Goal: Information Seeking & Learning: Learn about a topic

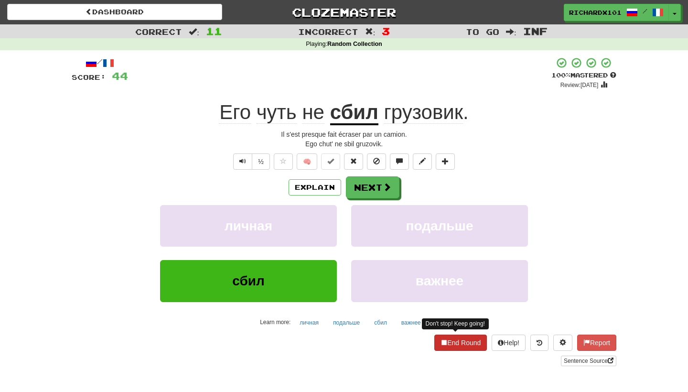
click at [454, 338] on button "End Round" at bounding box center [460, 342] width 53 height 16
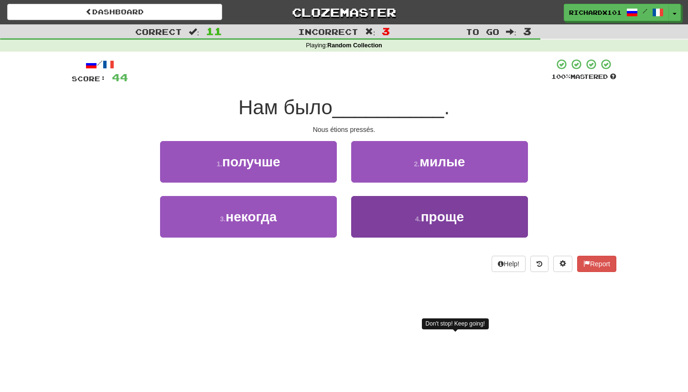
click at [391, 222] on button "4 . проще" at bounding box center [439, 217] width 177 height 42
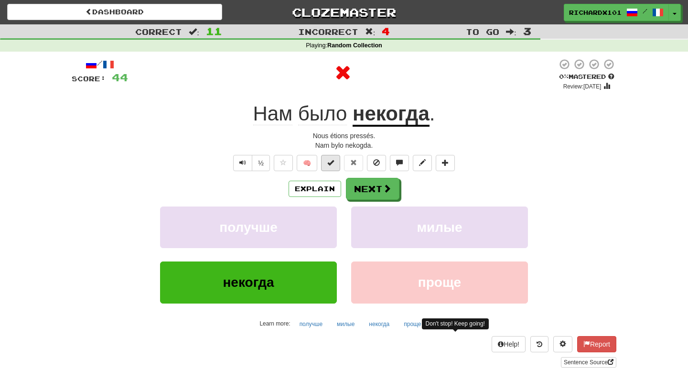
click at [333, 160] on span at bounding box center [330, 162] width 7 height 7
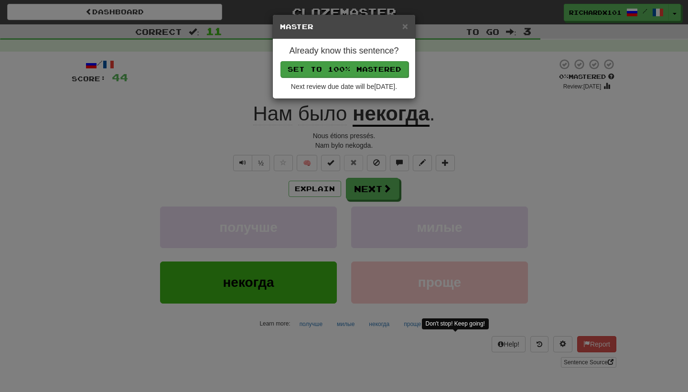
click at [366, 63] on button "Set to 100% Mastered" at bounding box center [344, 69] width 128 height 16
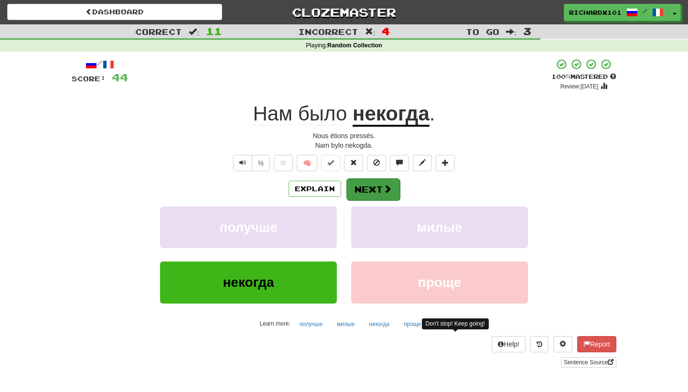
click at [369, 183] on button "Next" at bounding box center [372, 189] width 53 height 22
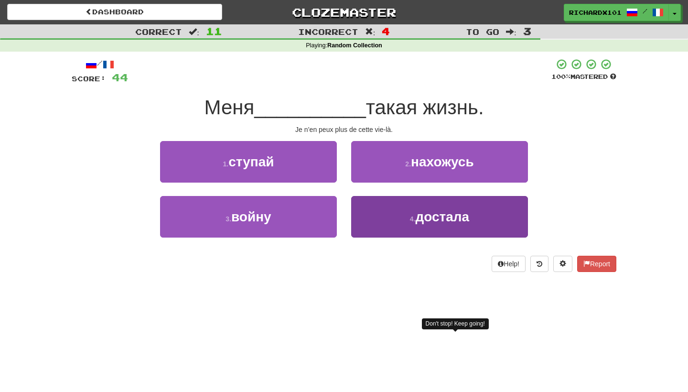
click at [386, 222] on button "4 . достала" at bounding box center [439, 217] width 177 height 42
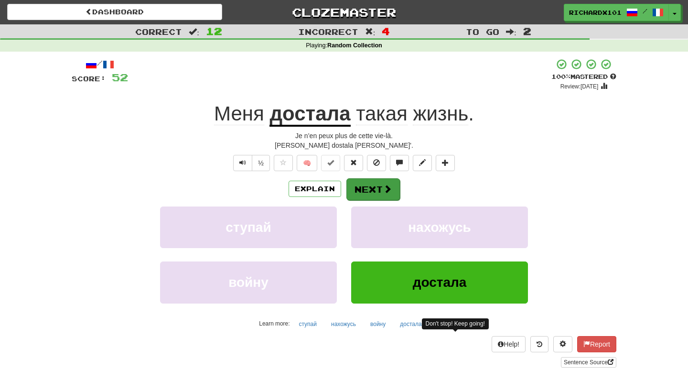
click at [391, 184] on span at bounding box center [387, 188] width 9 height 9
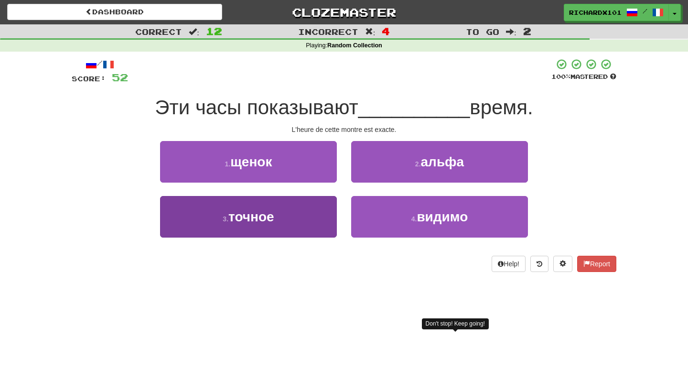
click at [296, 219] on button "3 . точное" at bounding box center [248, 217] width 177 height 42
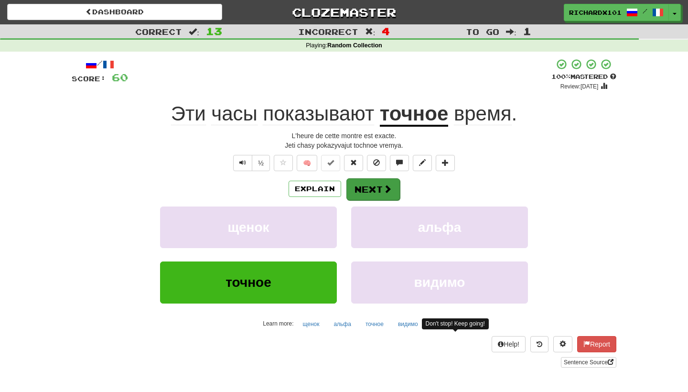
click at [370, 181] on button "Next" at bounding box center [372, 189] width 53 height 22
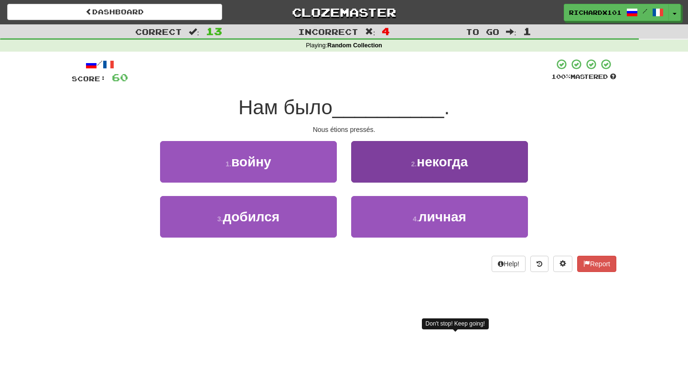
click at [388, 154] on button "2 . некогда" at bounding box center [439, 162] width 177 height 42
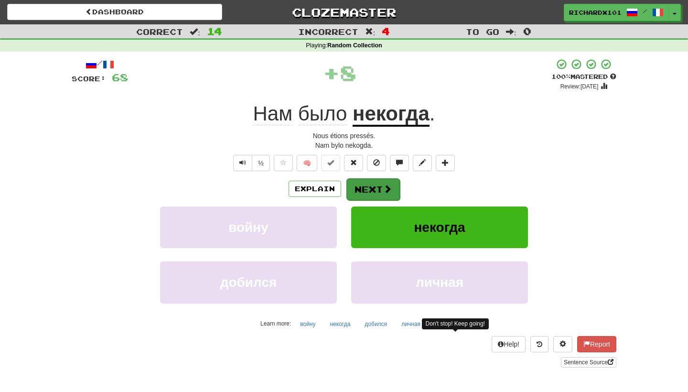
click at [380, 188] on button "Next" at bounding box center [372, 189] width 53 height 22
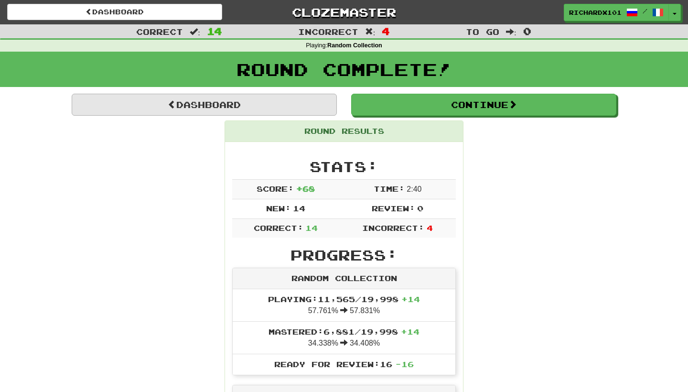
click at [278, 101] on link "Dashboard" at bounding box center [204, 105] width 265 height 22
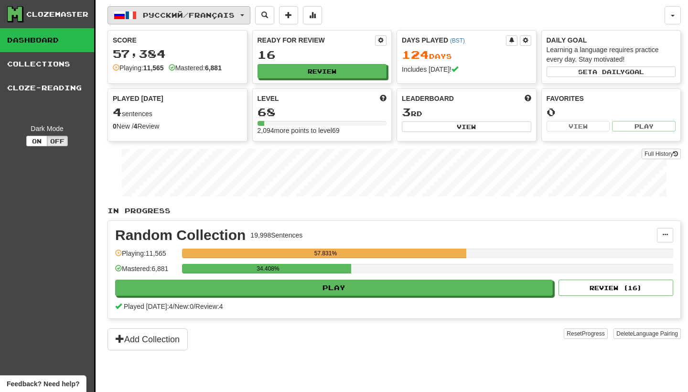
click at [250, 17] on button "Русский / Français" at bounding box center [178, 15] width 143 height 18
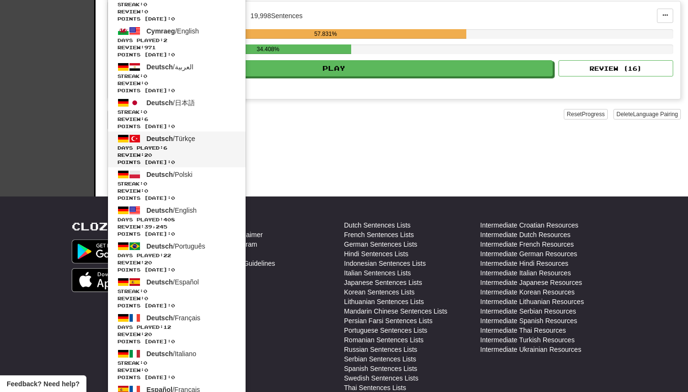
scroll to position [220, 0]
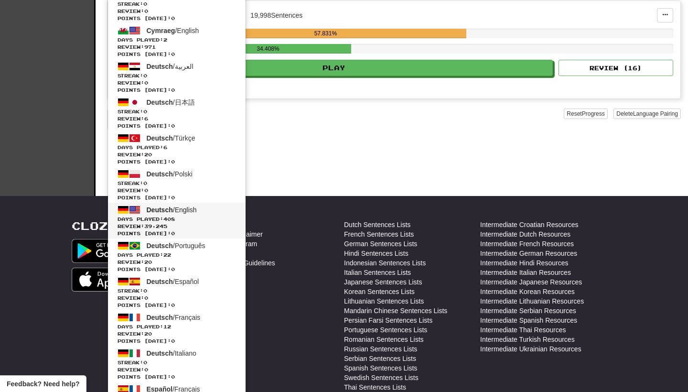
click at [213, 223] on span "Review: 39,245" at bounding box center [176, 226] width 118 height 7
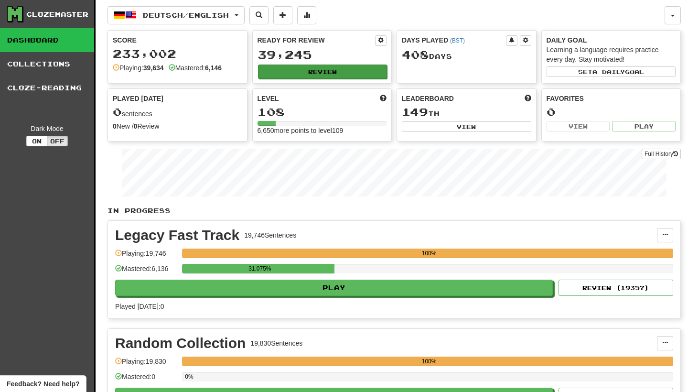
click at [325, 67] on button "Review" at bounding box center [322, 71] width 129 height 14
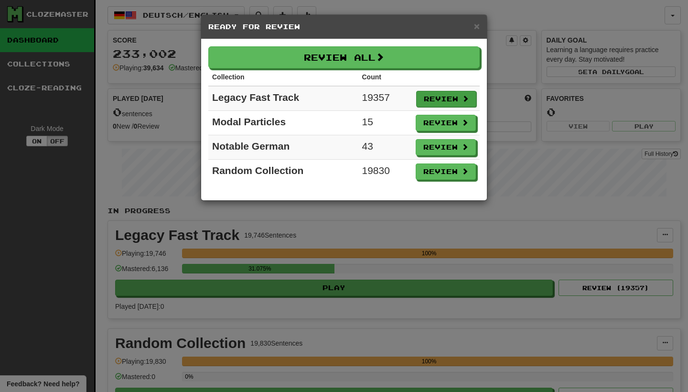
click at [434, 97] on button "Review" at bounding box center [446, 99] width 60 height 16
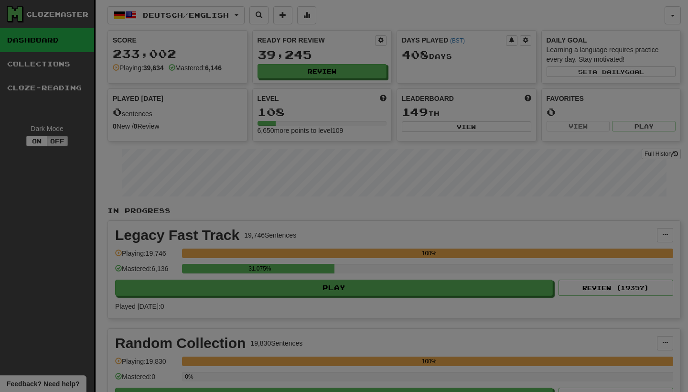
select select "********"
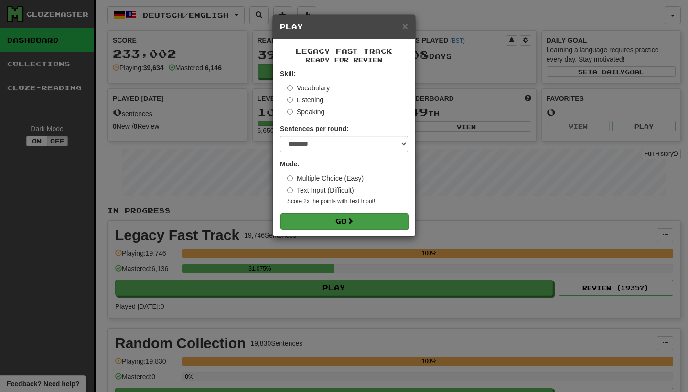
click at [393, 221] on button "Go" at bounding box center [344, 221] width 128 height 16
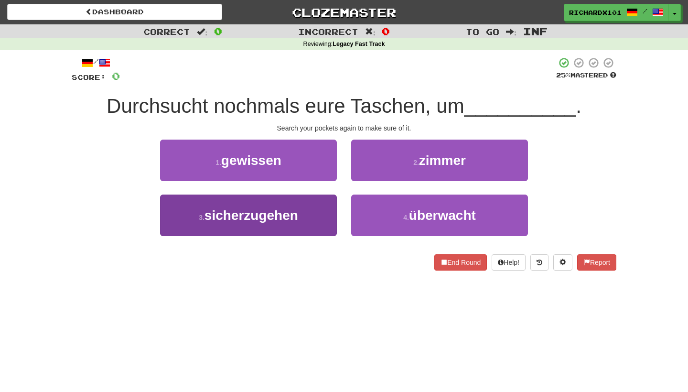
click at [323, 221] on button "3 . sicherzugehen" at bounding box center [248, 215] width 177 height 42
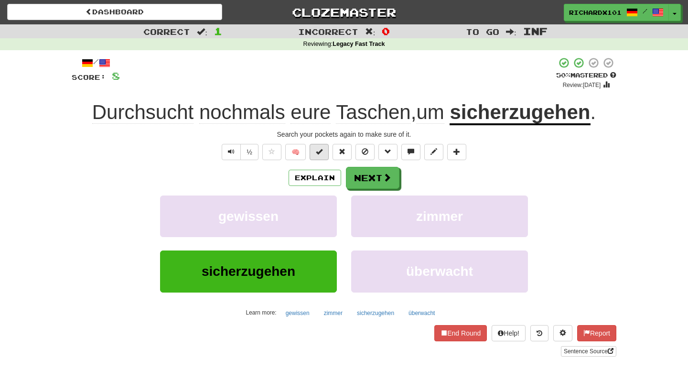
click at [317, 153] on span at bounding box center [319, 151] width 7 height 7
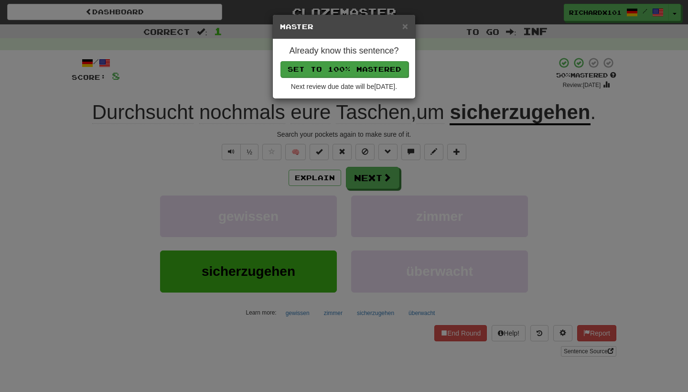
click at [347, 70] on button "Set to 100% Mastered" at bounding box center [344, 69] width 128 height 16
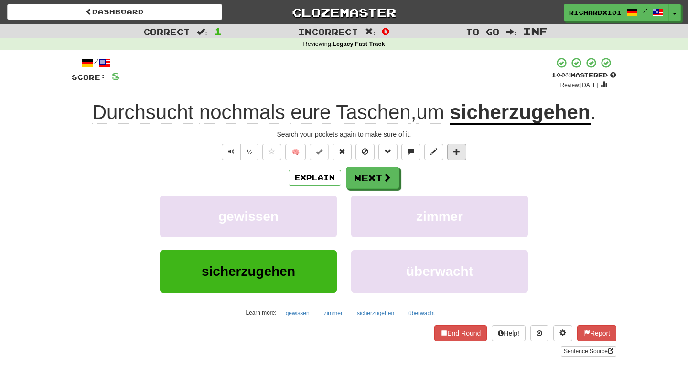
click at [460, 150] on button at bounding box center [456, 152] width 19 height 16
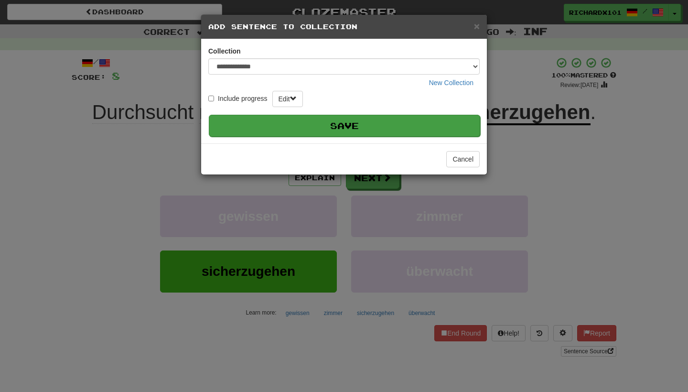
click at [452, 129] on button "Save" at bounding box center [344, 126] width 271 height 22
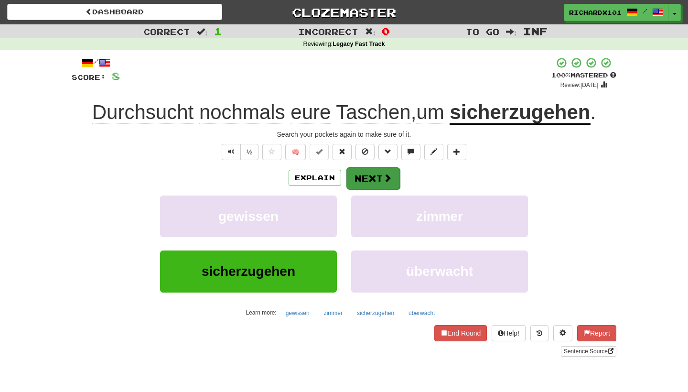
click at [397, 177] on button "Next" at bounding box center [372, 178] width 53 height 22
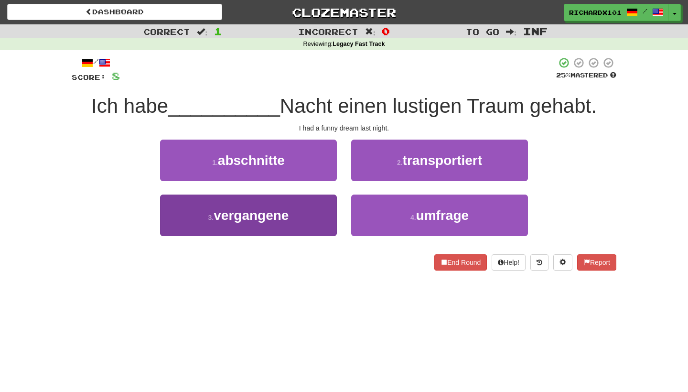
click at [317, 219] on button "3 . vergangene" at bounding box center [248, 215] width 177 height 42
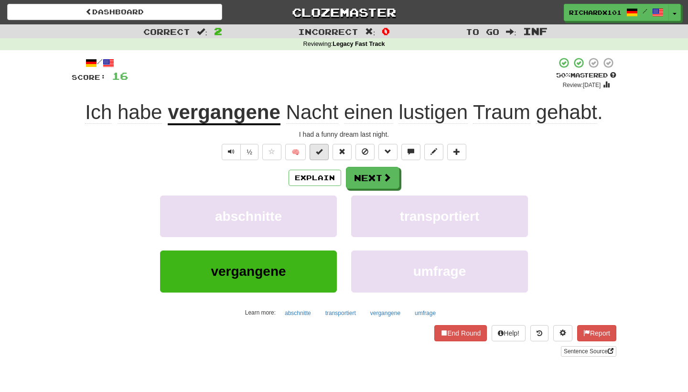
click at [318, 153] on span at bounding box center [319, 151] width 7 height 7
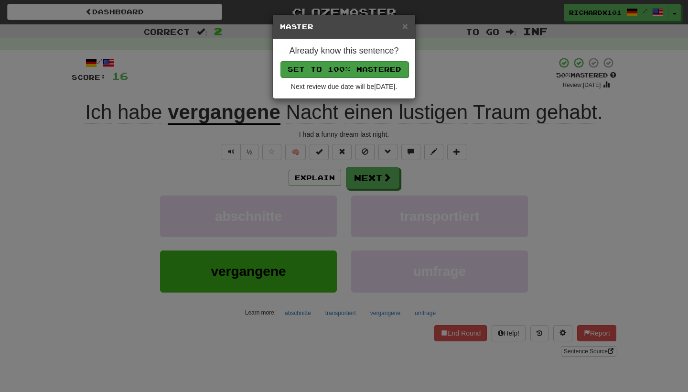
click at [343, 73] on button "Set to 100% Mastered" at bounding box center [344, 69] width 128 height 16
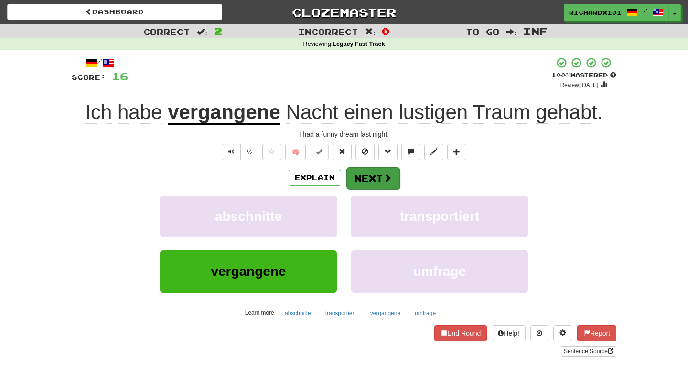
click at [359, 171] on button "Next" at bounding box center [372, 178] width 53 height 22
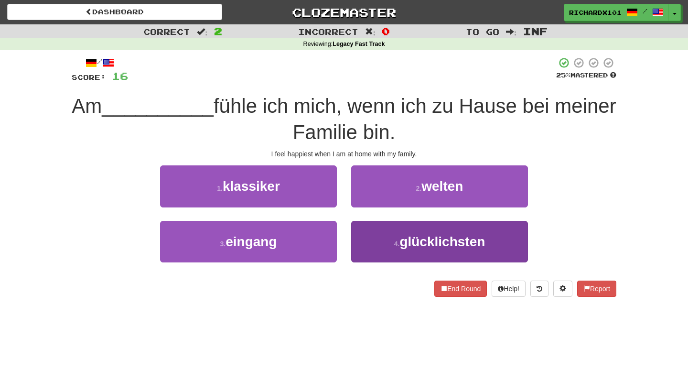
click at [360, 243] on button "4 . glücklichsten" at bounding box center [439, 242] width 177 height 42
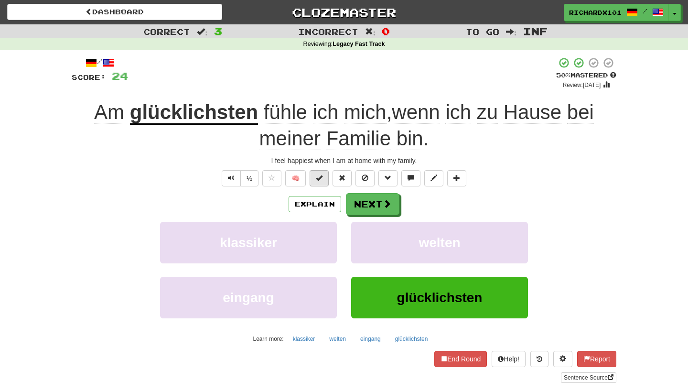
click at [322, 175] on span at bounding box center [319, 177] width 7 height 7
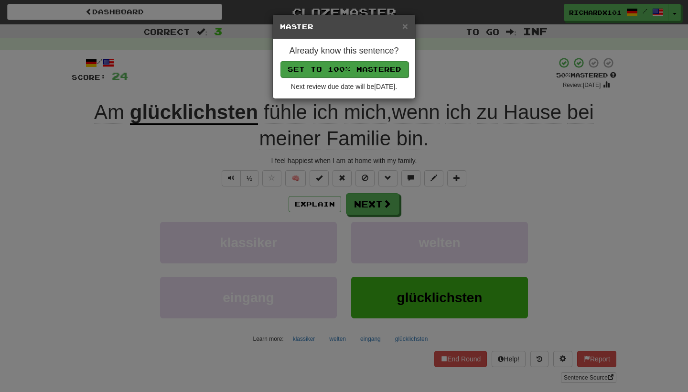
click at [332, 64] on button "Set to 100% Mastered" at bounding box center [344, 69] width 128 height 16
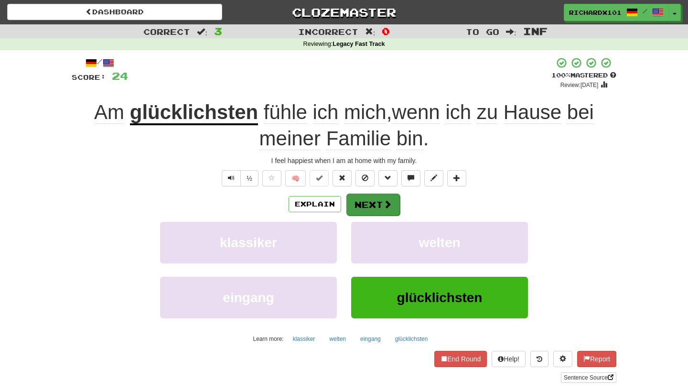
click at [351, 200] on button "Next" at bounding box center [372, 204] width 53 height 22
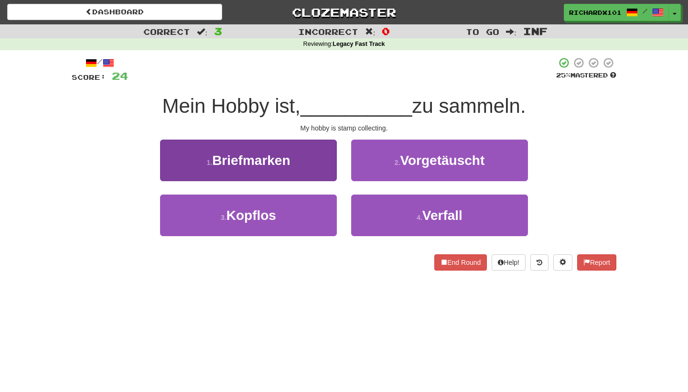
click at [318, 158] on button "1 . Briefmarken" at bounding box center [248, 160] width 177 height 42
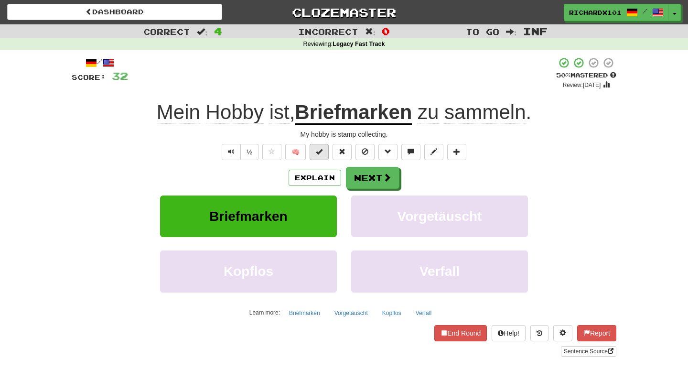
click at [319, 158] on button at bounding box center [318, 152] width 19 height 16
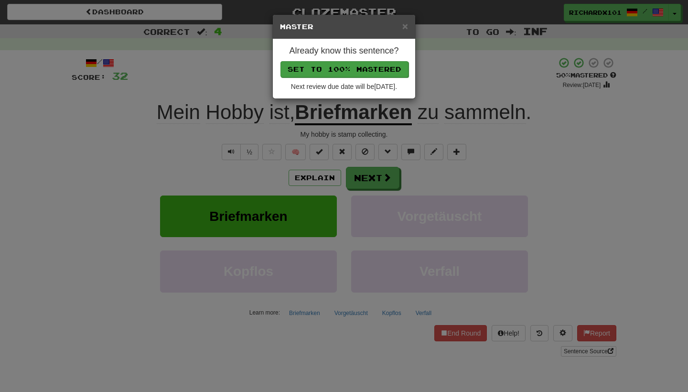
click at [349, 67] on button "Set to 100% Mastered" at bounding box center [344, 69] width 128 height 16
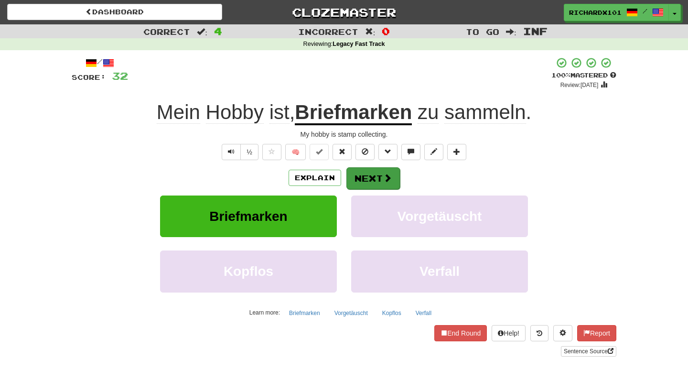
click at [366, 178] on button "Next" at bounding box center [372, 178] width 53 height 22
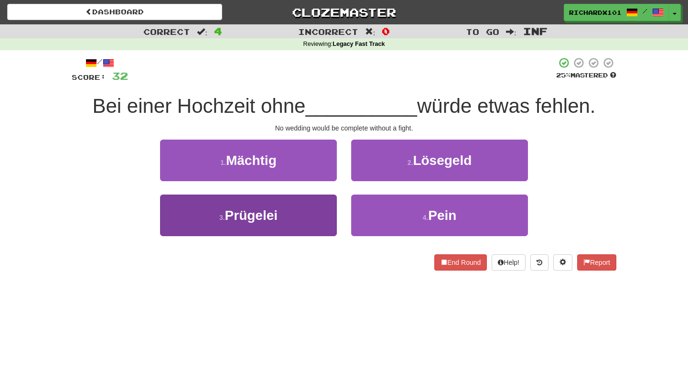
click at [307, 220] on button "3 . Prügelei" at bounding box center [248, 215] width 177 height 42
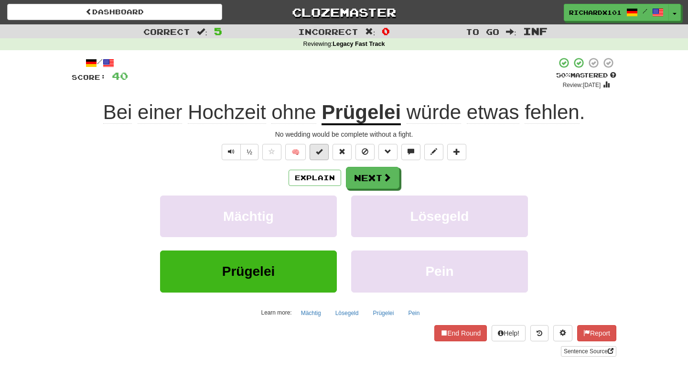
click at [323, 148] on button at bounding box center [318, 152] width 19 height 16
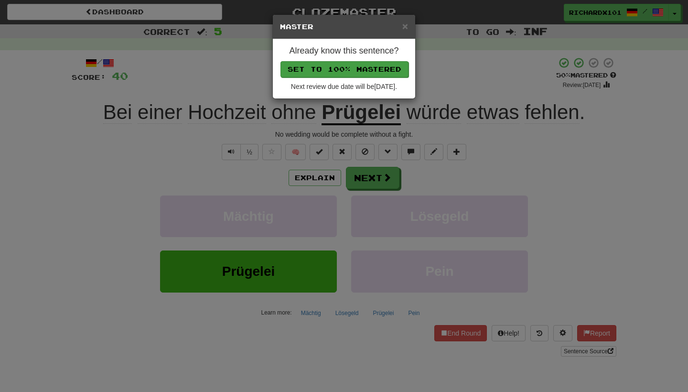
click at [353, 71] on button "Set to 100% Mastered" at bounding box center [344, 69] width 128 height 16
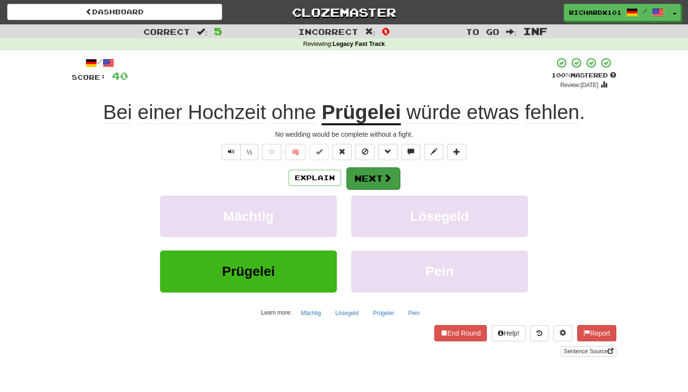
click at [389, 175] on span at bounding box center [387, 177] width 9 height 9
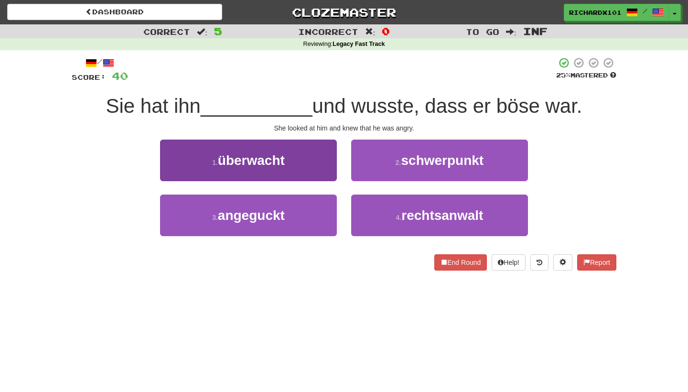
click at [315, 170] on button "1 . überwacht" at bounding box center [248, 160] width 177 height 42
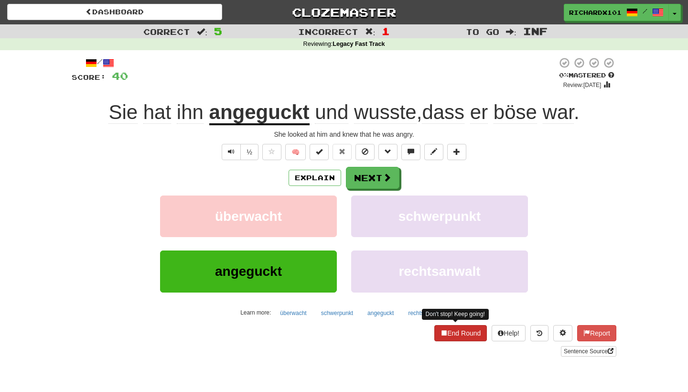
click at [473, 334] on button "End Round" at bounding box center [460, 333] width 53 height 16
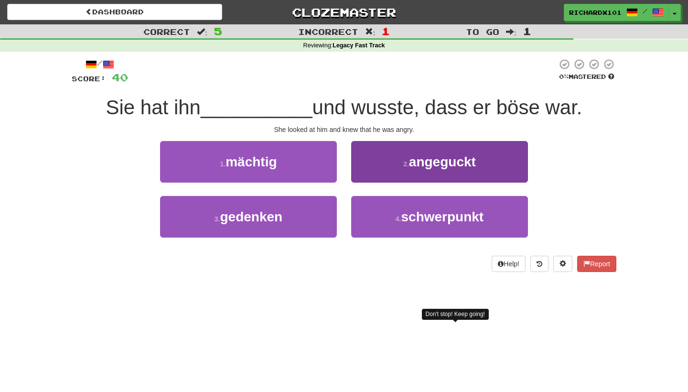
click at [474, 174] on button "2 . angeguckt" at bounding box center [439, 162] width 177 height 42
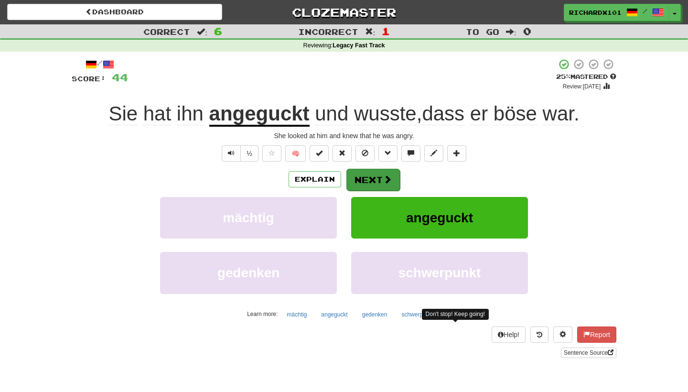
click at [396, 176] on button "Next" at bounding box center [372, 180] width 53 height 22
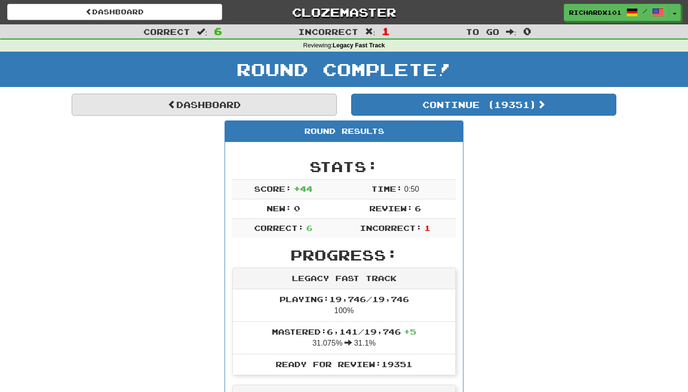
click at [304, 108] on link "Dashboard" at bounding box center [204, 105] width 265 height 22
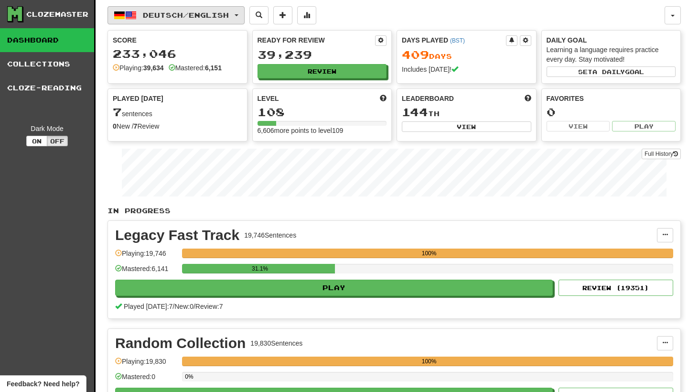
click at [242, 10] on button "Deutsch / English" at bounding box center [175, 15] width 137 height 18
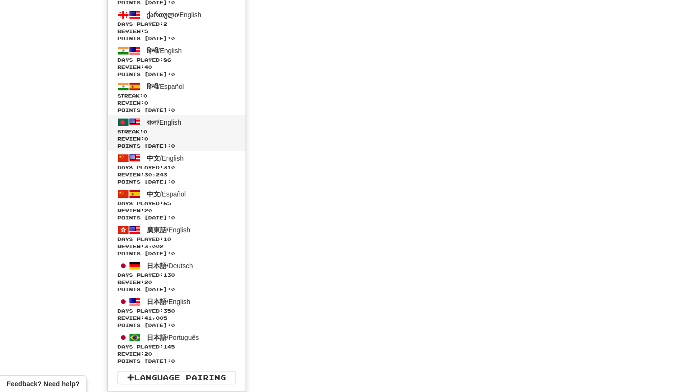
scroll to position [2564, 0]
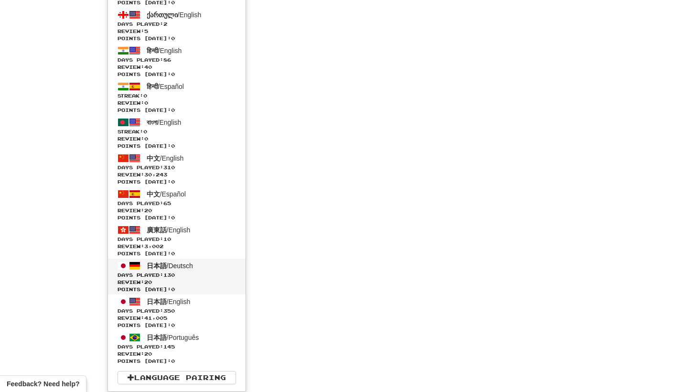
click at [216, 275] on span "Days Played: 130" at bounding box center [176, 274] width 118 height 7
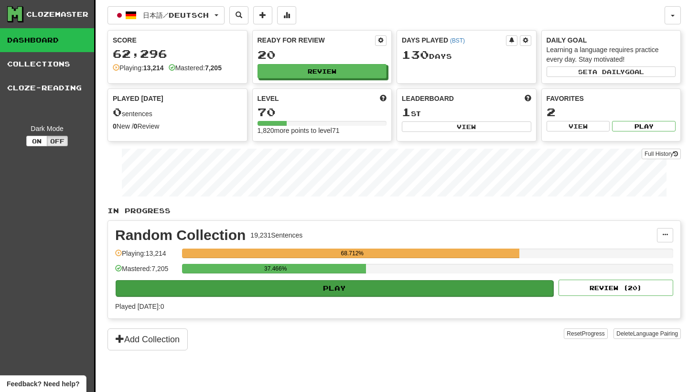
click at [289, 285] on button "Play" at bounding box center [334, 288] width 437 height 16
select select "********"
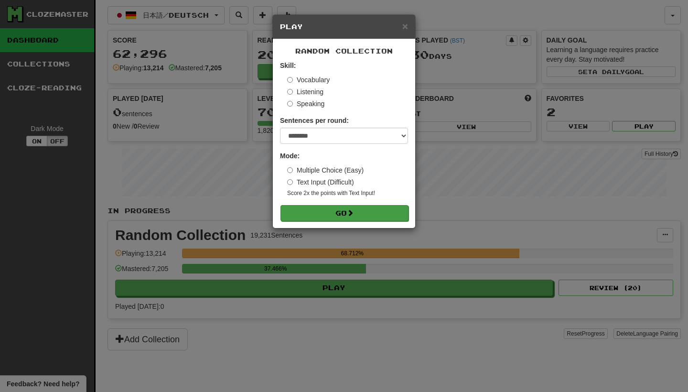
click at [331, 207] on button "Go" at bounding box center [344, 213] width 128 height 16
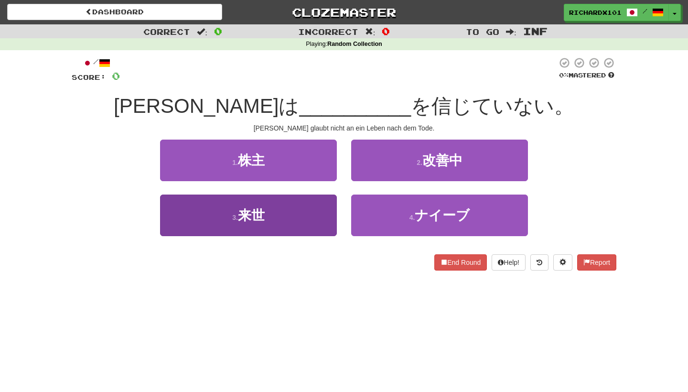
click at [325, 214] on button "3 . 来世" at bounding box center [248, 215] width 177 height 42
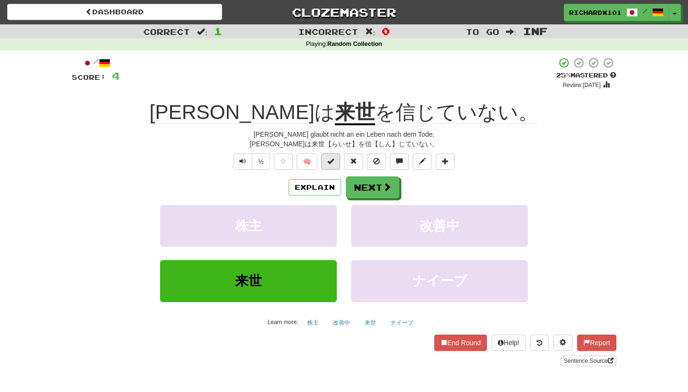
click at [331, 160] on span at bounding box center [330, 161] width 7 height 7
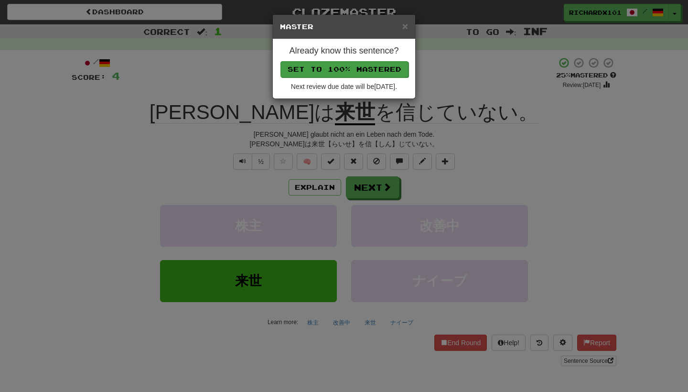
click at [362, 71] on button "Set to 100% Mastered" at bounding box center [344, 69] width 128 height 16
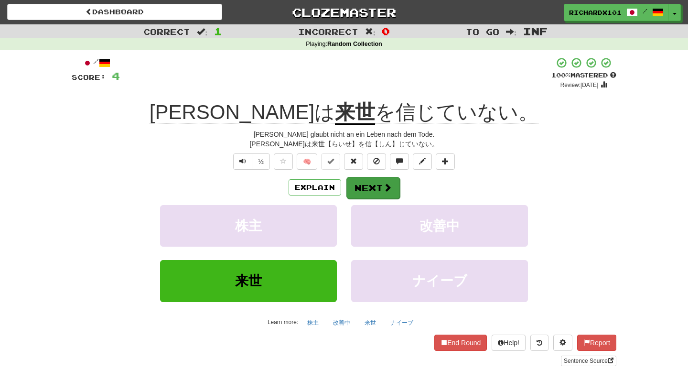
click at [369, 187] on button "Next" at bounding box center [372, 188] width 53 height 22
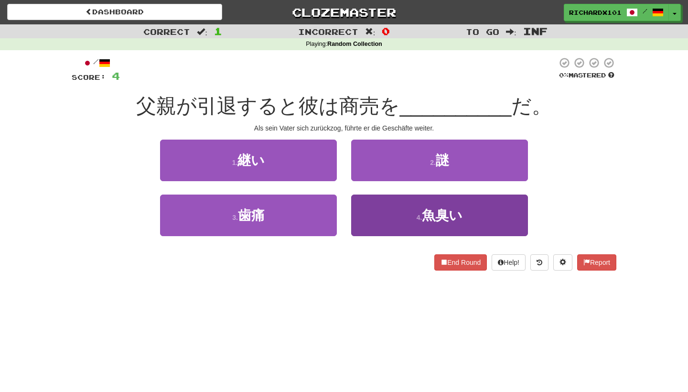
click at [381, 203] on button "4 . 魚臭い" at bounding box center [439, 215] width 177 height 42
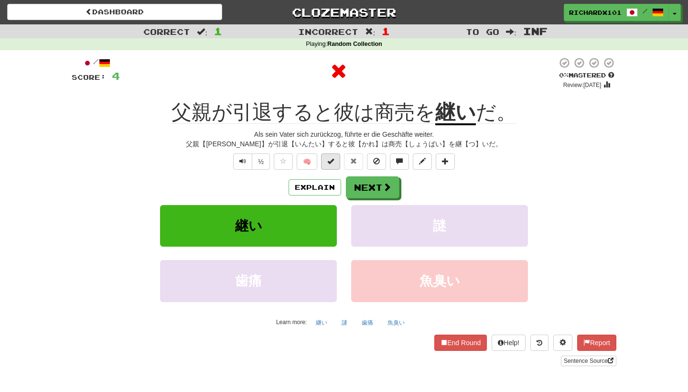
click at [335, 160] on button at bounding box center [330, 161] width 19 height 16
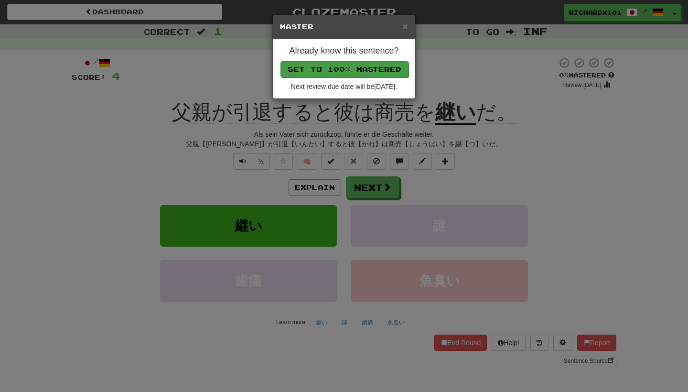
click at [354, 70] on button "Set to 100% Mastered" at bounding box center [344, 69] width 128 height 16
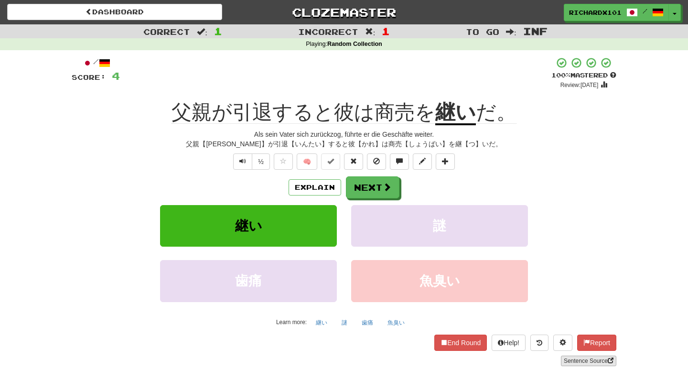
click at [572, 359] on link "Sentence Source" at bounding box center [588, 360] width 55 height 11
click at [373, 187] on button "Next" at bounding box center [372, 188] width 53 height 22
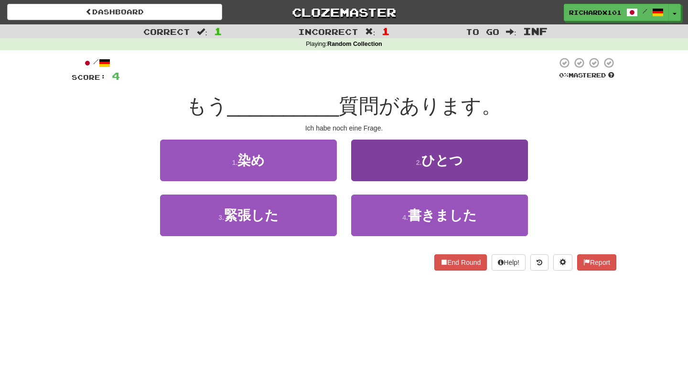
click at [389, 165] on button "2 . ひとつ" at bounding box center [439, 160] width 177 height 42
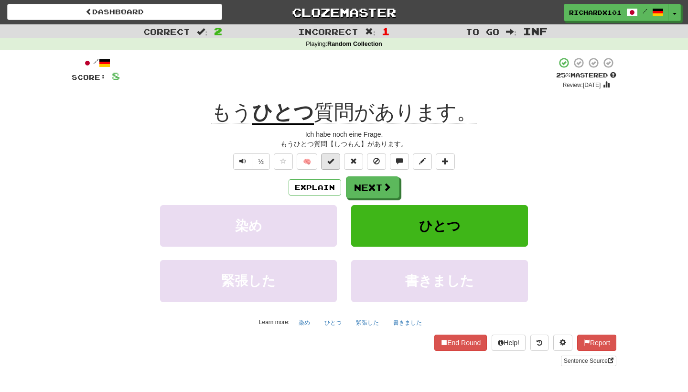
click at [331, 158] on span at bounding box center [330, 161] width 7 height 7
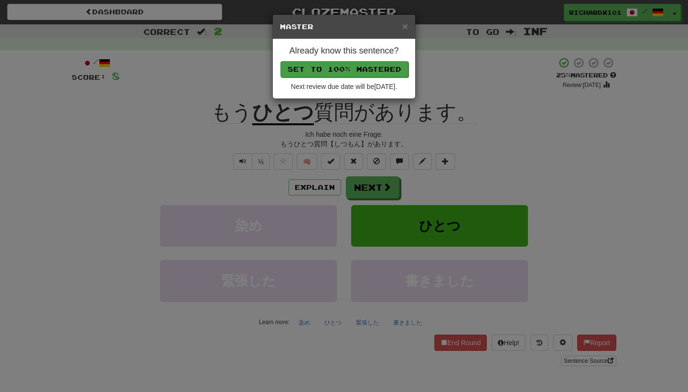
click at [365, 70] on button "Set to 100% Mastered" at bounding box center [344, 69] width 128 height 16
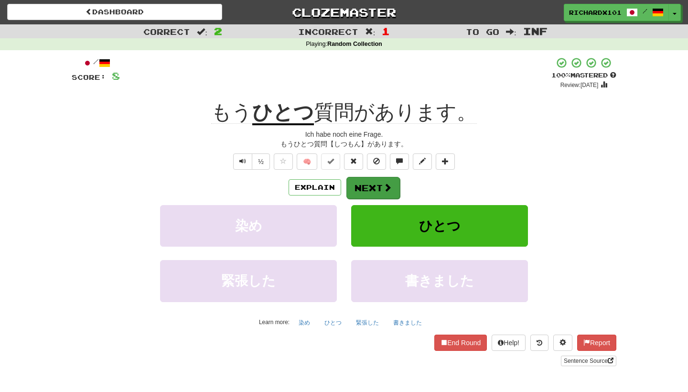
click at [363, 189] on button "Next" at bounding box center [372, 188] width 53 height 22
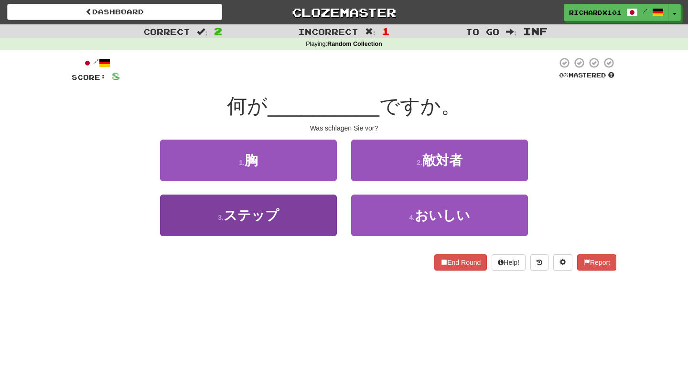
click at [309, 213] on button "3 . ステップ" at bounding box center [248, 215] width 177 height 42
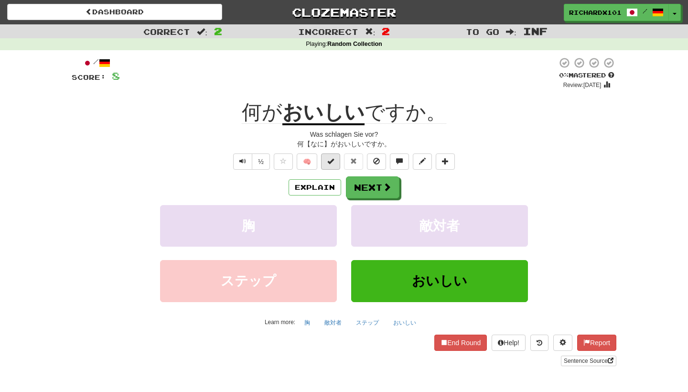
click at [332, 158] on span at bounding box center [330, 161] width 7 height 7
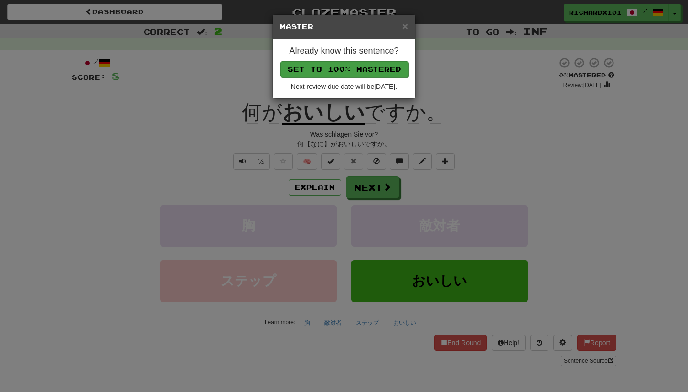
click at [363, 70] on button "Set to 100% Mastered" at bounding box center [344, 69] width 128 height 16
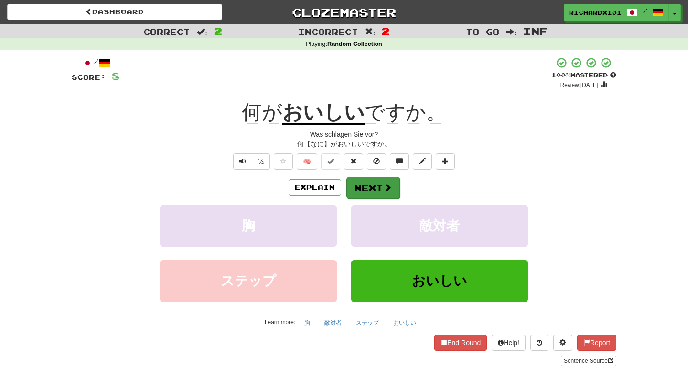
click at [368, 187] on button "Next" at bounding box center [372, 188] width 53 height 22
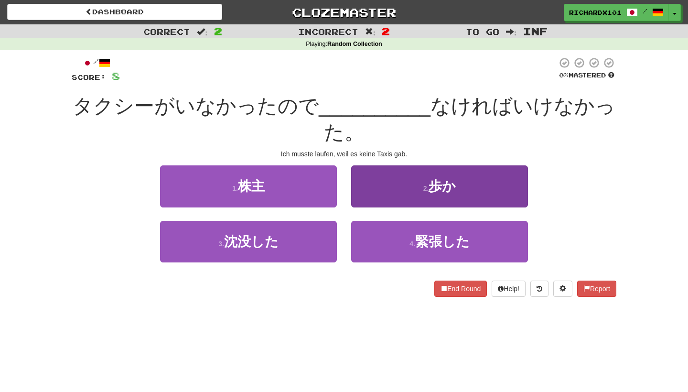
click at [384, 193] on button "2 . 歩か" at bounding box center [439, 186] width 177 height 42
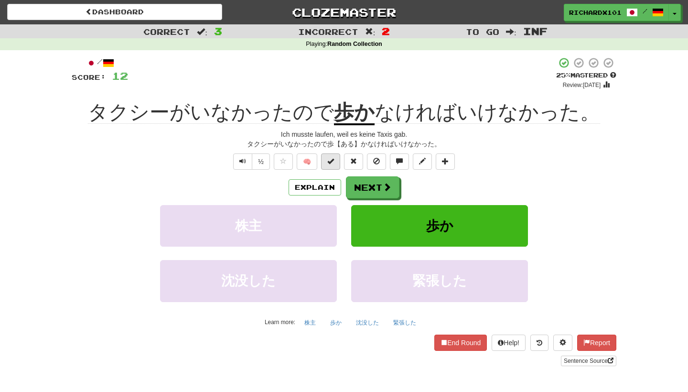
click at [331, 160] on span at bounding box center [330, 161] width 7 height 7
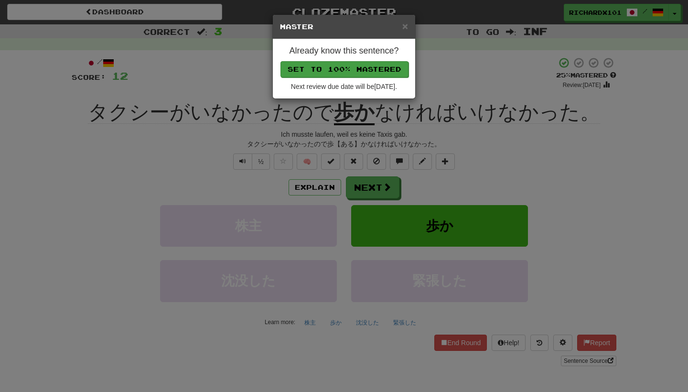
click at [362, 70] on button "Set to 100% Mastered" at bounding box center [344, 69] width 128 height 16
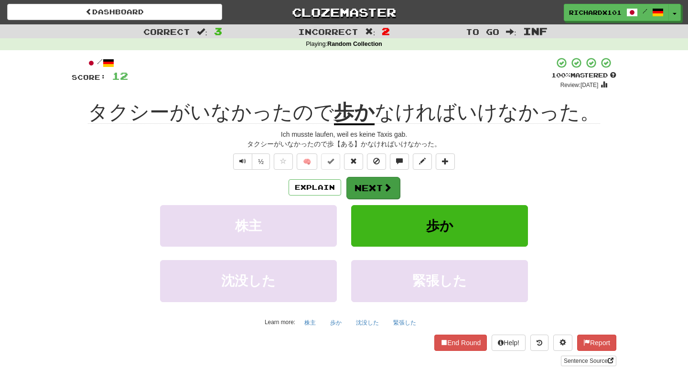
click at [371, 185] on button "Next" at bounding box center [372, 188] width 53 height 22
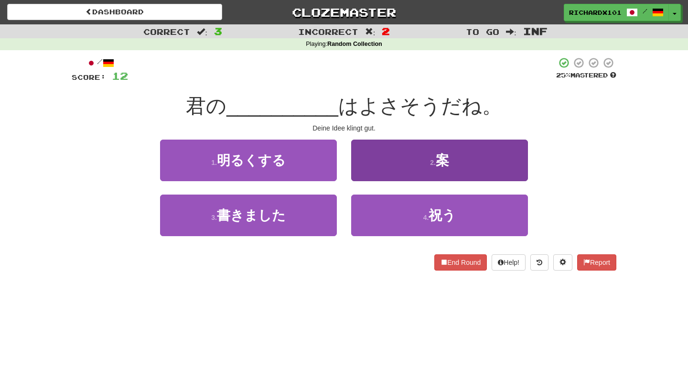
click at [401, 160] on button "2 . 案" at bounding box center [439, 160] width 177 height 42
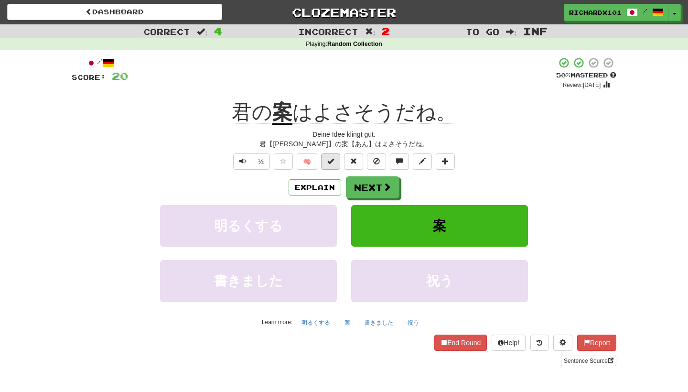
click at [335, 160] on button at bounding box center [330, 161] width 19 height 16
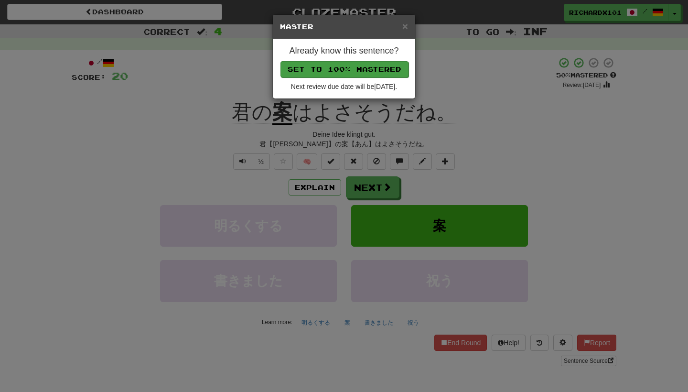
click at [372, 65] on button "Set to 100% Mastered" at bounding box center [344, 69] width 128 height 16
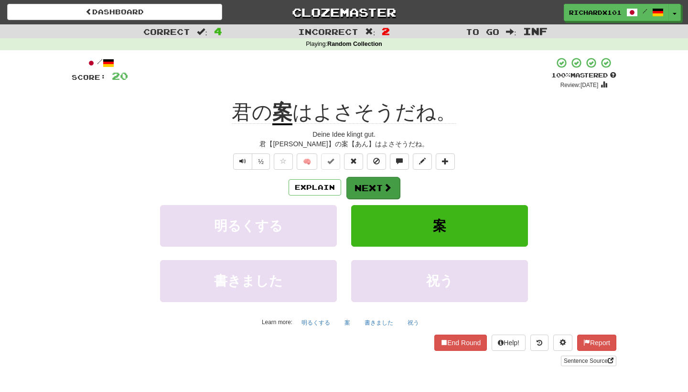
click at [375, 187] on button "Next" at bounding box center [372, 188] width 53 height 22
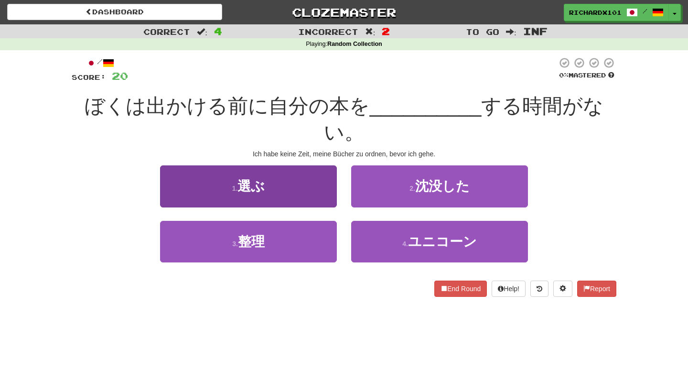
click at [322, 165] on button "1 . 選ぶ" at bounding box center [248, 186] width 177 height 42
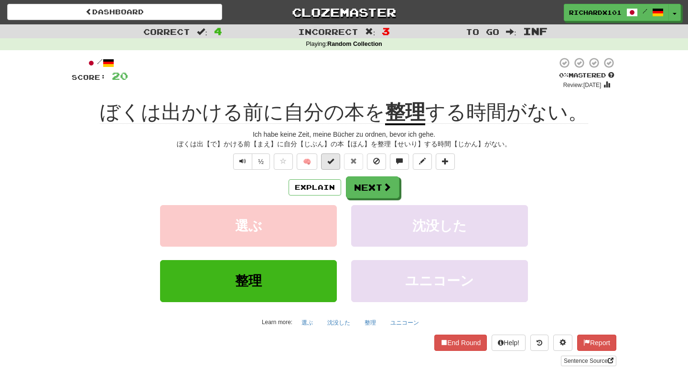
click at [332, 164] on button at bounding box center [330, 161] width 19 height 16
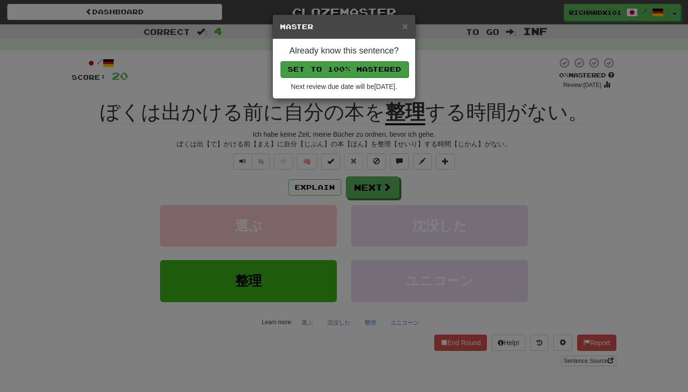
click at [366, 64] on button "Set to 100% Mastered" at bounding box center [344, 69] width 128 height 16
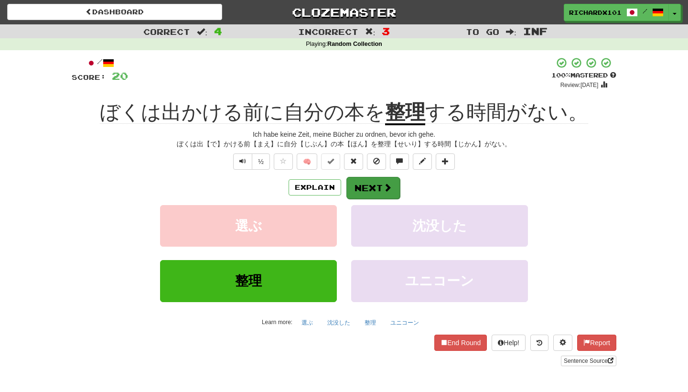
click at [363, 185] on button "Next" at bounding box center [372, 188] width 53 height 22
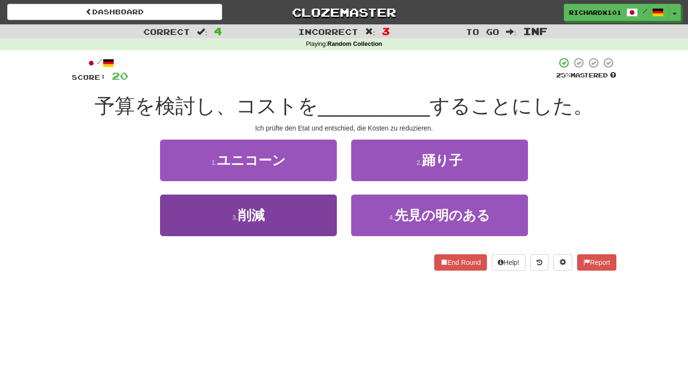
click at [310, 226] on button "3 . 削減" at bounding box center [248, 215] width 177 height 42
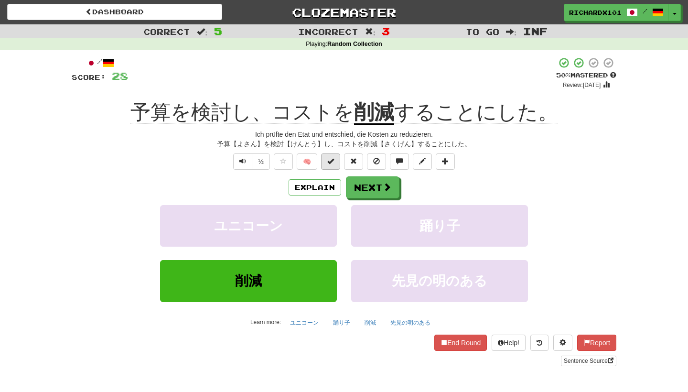
click at [338, 161] on button at bounding box center [330, 161] width 19 height 16
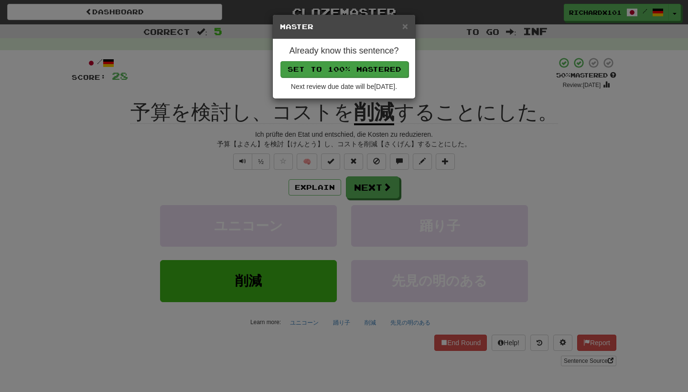
click at [388, 70] on button "Set to 100% Mastered" at bounding box center [344, 69] width 128 height 16
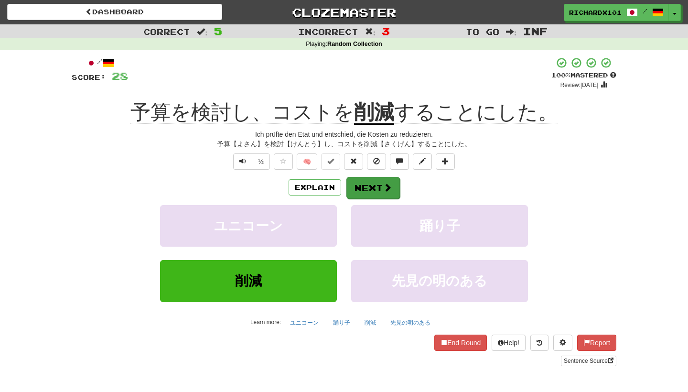
click at [372, 182] on button "Next" at bounding box center [372, 188] width 53 height 22
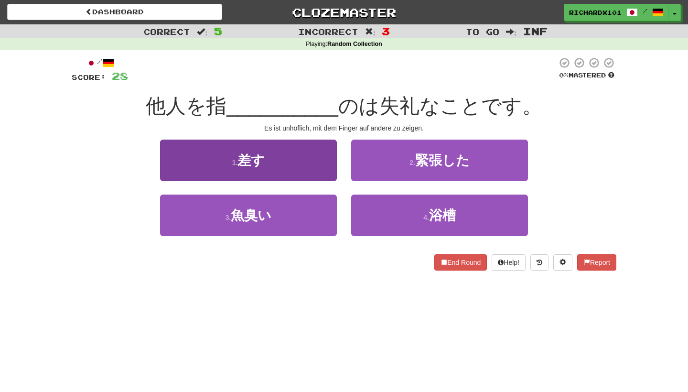
click at [317, 145] on button "1 . 差す" at bounding box center [248, 160] width 177 height 42
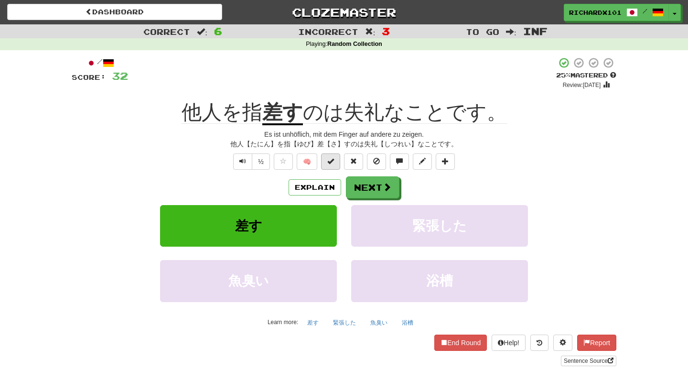
click at [330, 156] on button at bounding box center [330, 161] width 19 height 16
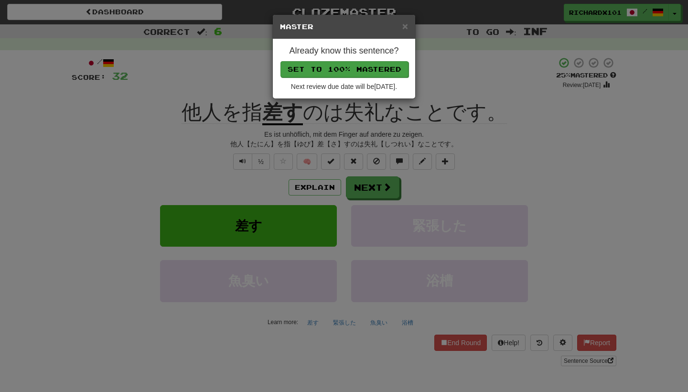
click at [374, 74] on button "Set to 100% Mastered" at bounding box center [344, 69] width 128 height 16
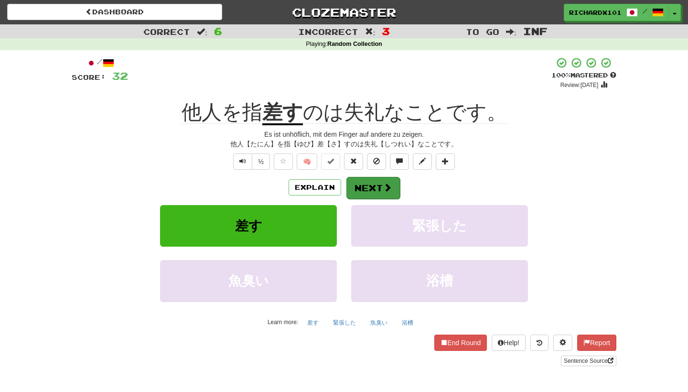
click at [368, 189] on button "Next" at bounding box center [372, 188] width 53 height 22
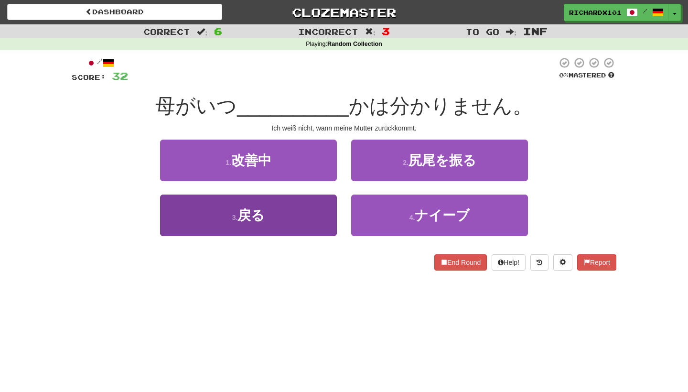
click at [317, 225] on button "3 . 戻る" at bounding box center [248, 215] width 177 height 42
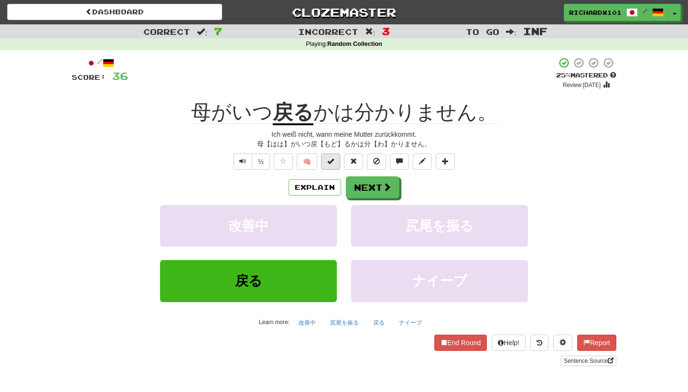
click at [336, 161] on button at bounding box center [330, 161] width 19 height 16
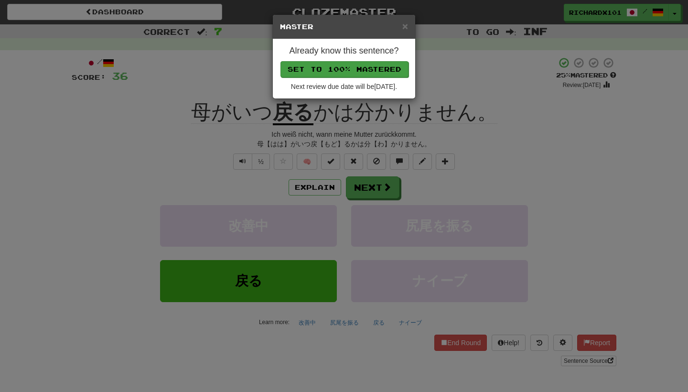
click at [380, 65] on button "Set to 100% Mastered" at bounding box center [344, 69] width 128 height 16
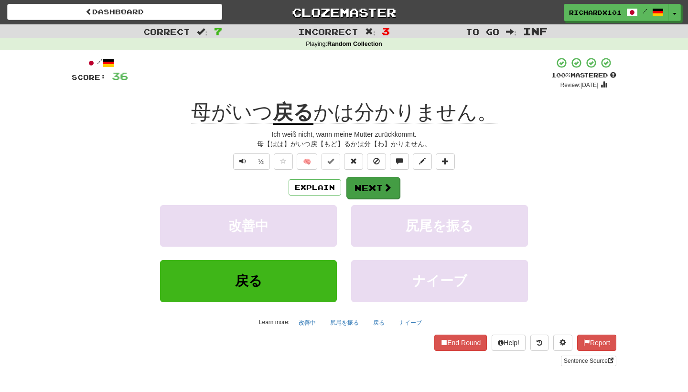
click at [364, 187] on button "Next" at bounding box center [372, 188] width 53 height 22
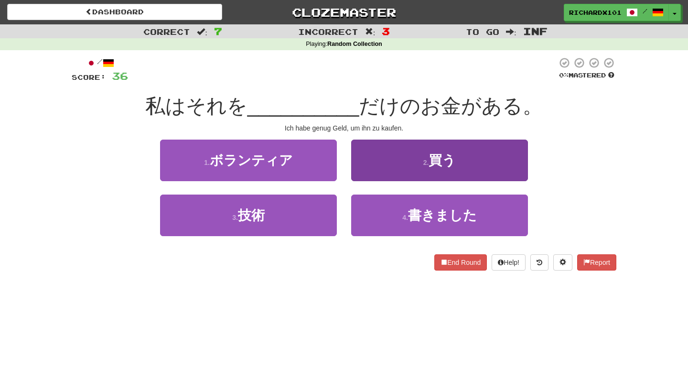
click at [383, 163] on button "2 . 買う" at bounding box center [439, 160] width 177 height 42
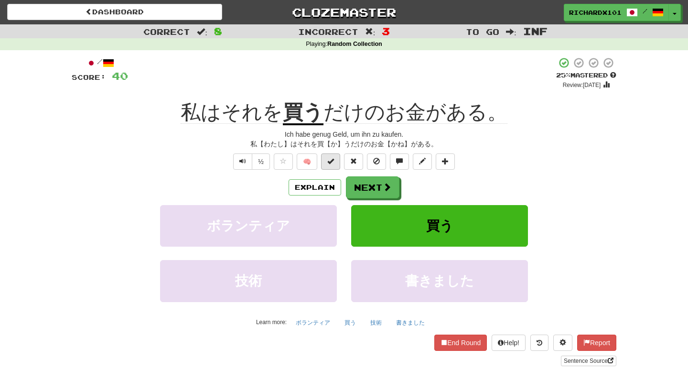
click at [336, 162] on button at bounding box center [330, 161] width 19 height 16
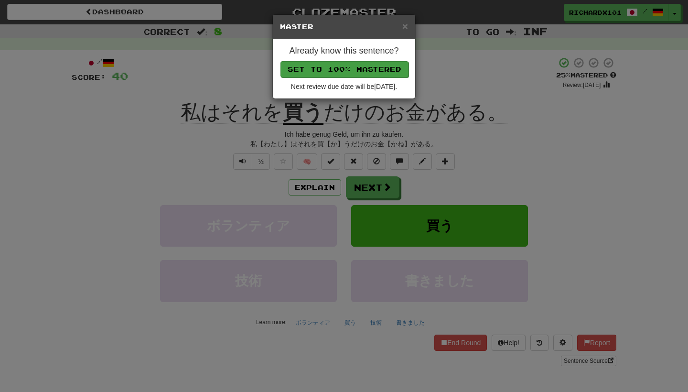
click at [364, 67] on button "Set to 100% Mastered" at bounding box center [344, 69] width 128 height 16
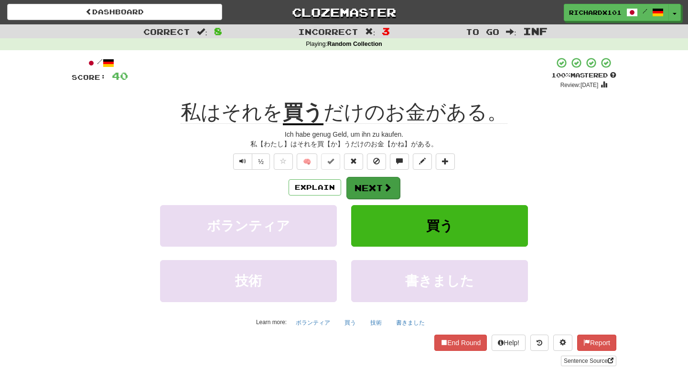
click at [376, 181] on button "Next" at bounding box center [372, 188] width 53 height 22
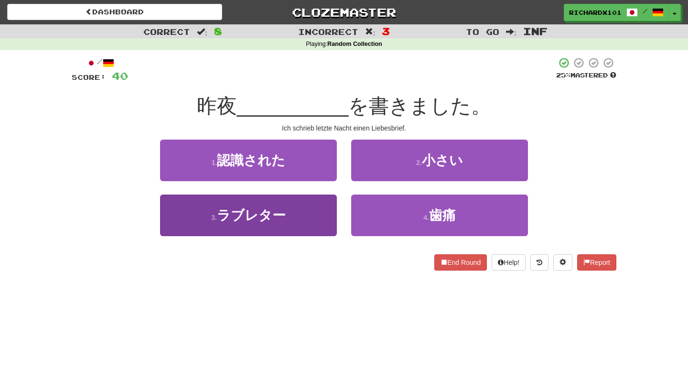
click at [314, 222] on button "3 . ラブレター" at bounding box center [248, 215] width 177 height 42
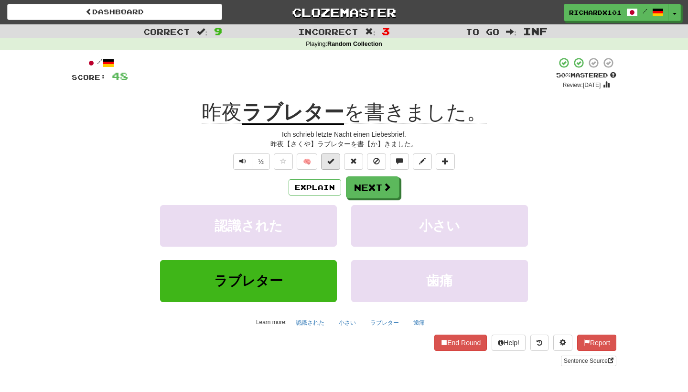
click at [334, 163] on span at bounding box center [330, 161] width 7 height 7
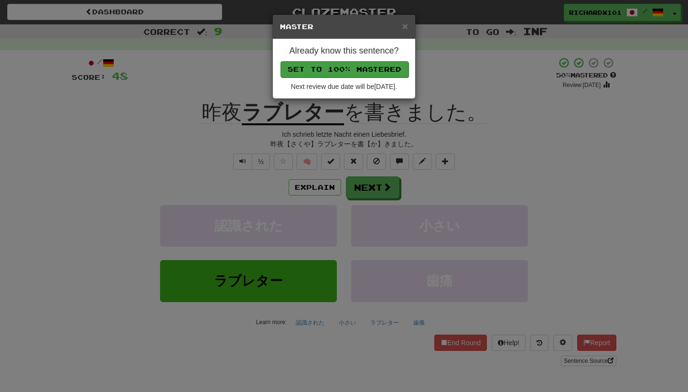
click at [379, 69] on button "Set to 100% Mastered" at bounding box center [344, 69] width 128 height 16
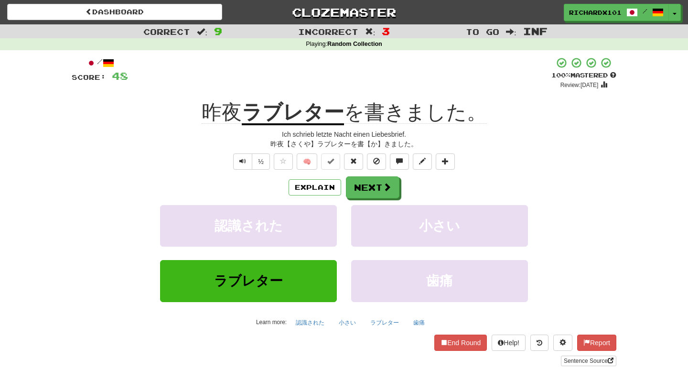
click at [358, 174] on div "/ Score: 48 + 8 100 % Mastered Review: [DATE] 昨夜 ラブレター を書きました。 Ich schrieb letz…" at bounding box center [344, 211] width 544 height 309
click at [592, 361] on link "Sentence Source" at bounding box center [588, 360] width 55 height 11
click at [450, 158] on button at bounding box center [445, 161] width 19 height 16
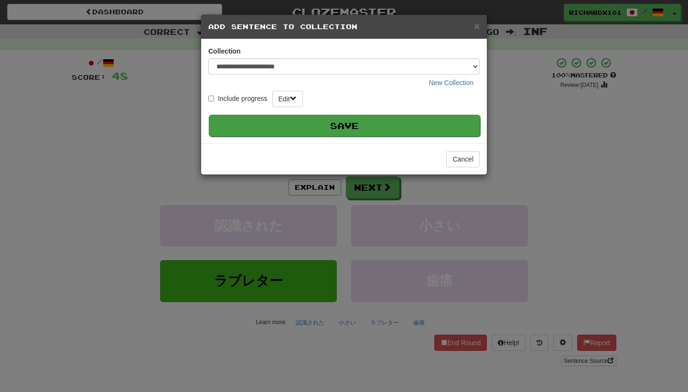
click at [424, 131] on button "Save" at bounding box center [344, 126] width 271 height 22
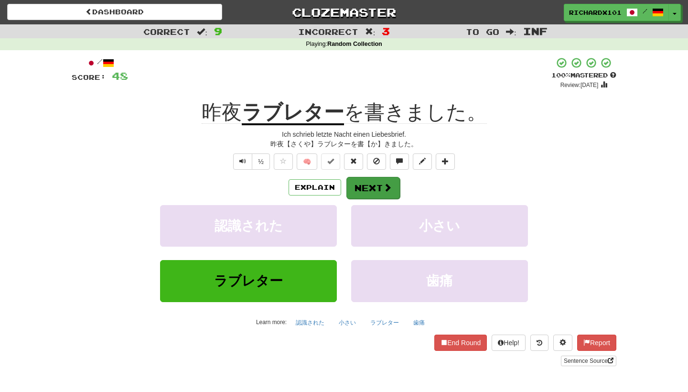
click at [391, 191] on span at bounding box center [387, 187] width 9 height 9
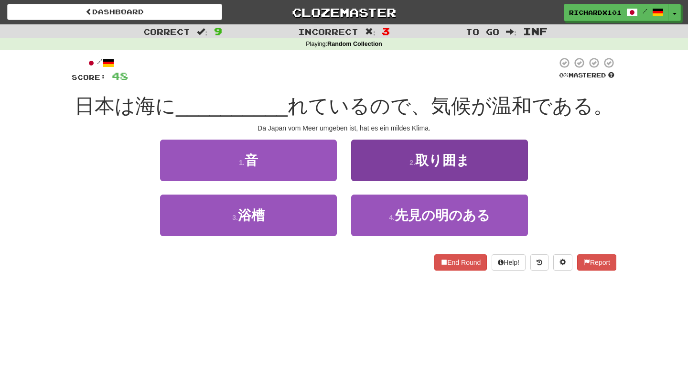
click at [391, 171] on button "2 . 取り囲ま" at bounding box center [439, 160] width 177 height 42
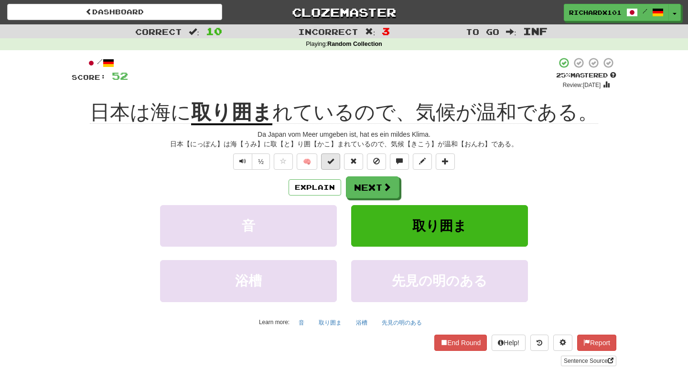
click at [336, 160] on button at bounding box center [330, 161] width 19 height 16
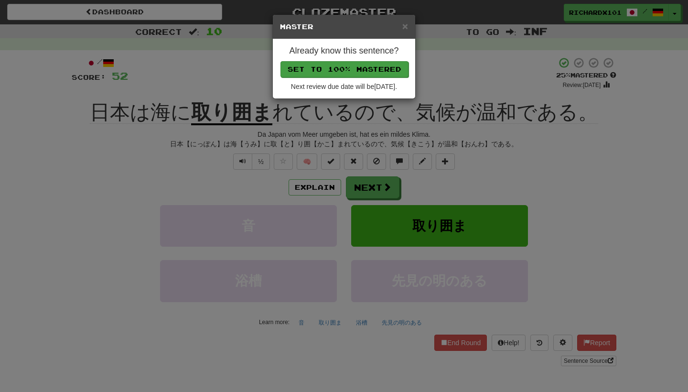
click at [379, 70] on button "Set to 100% Mastered" at bounding box center [344, 69] width 128 height 16
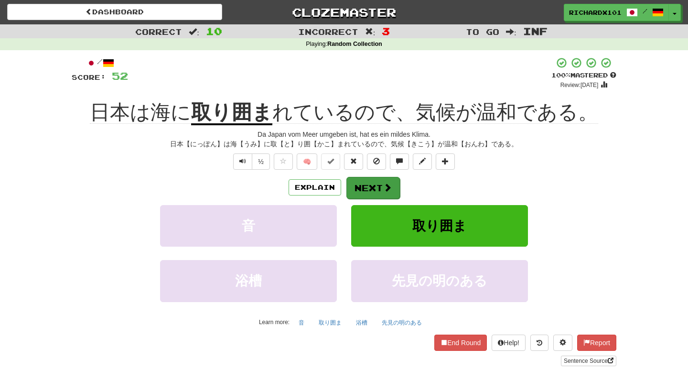
click at [367, 182] on button "Next" at bounding box center [372, 188] width 53 height 22
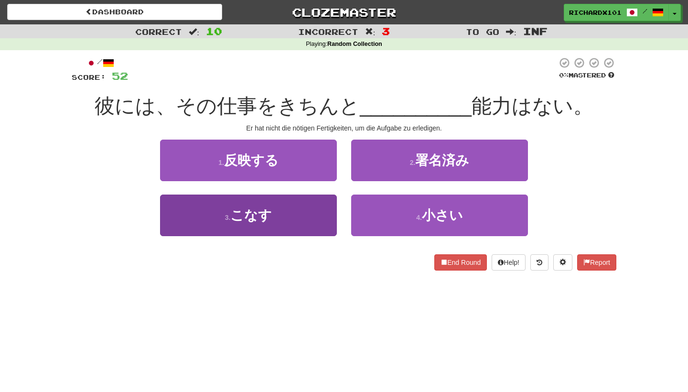
click at [309, 204] on button "3 . こなす" at bounding box center [248, 215] width 177 height 42
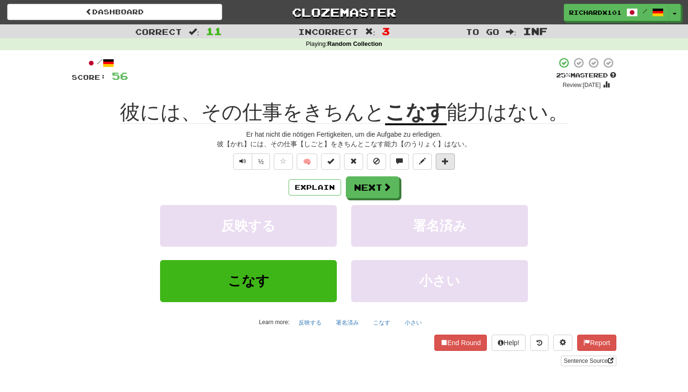
click at [455, 160] on button at bounding box center [445, 161] width 19 height 16
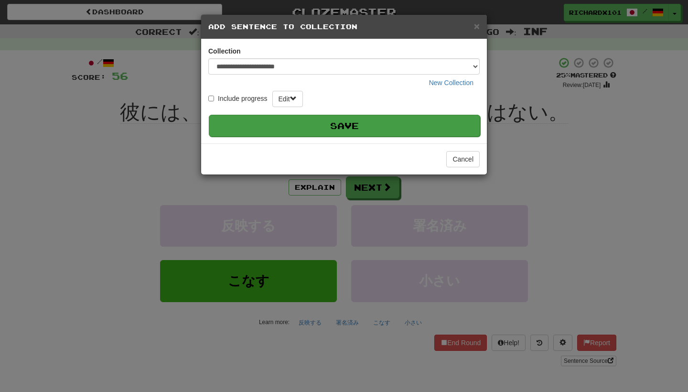
click at [417, 126] on button "Save" at bounding box center [344, 126] width 271 height 22
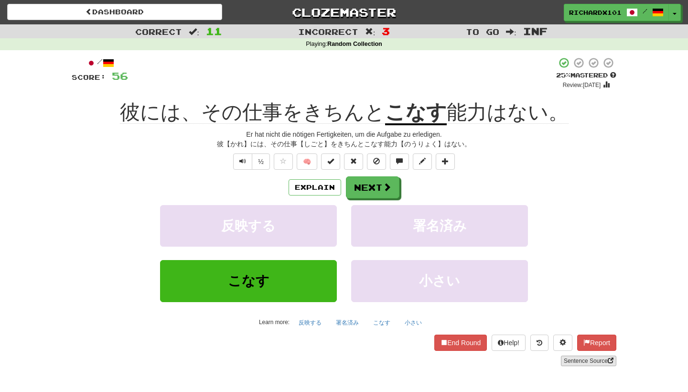
click at [581, 360] on link "Sentence Source" at bounding box center [588, 360] width 55 height 11
click at [330, 163] on span at bounding box center [330, 161] width 7 height 7
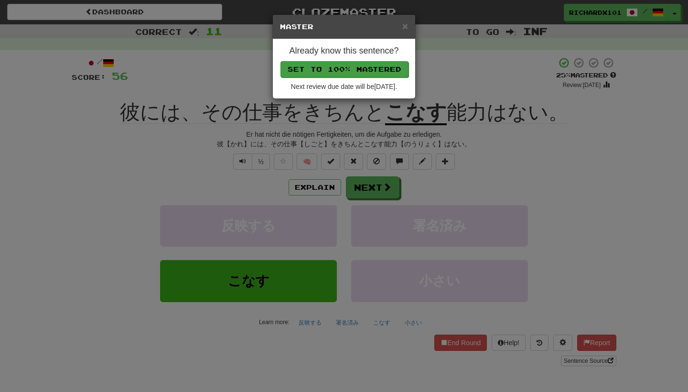
click at [334, 66] on button "Set to 100% Mastered" at bounding box center [344, 69] width 128 height 16
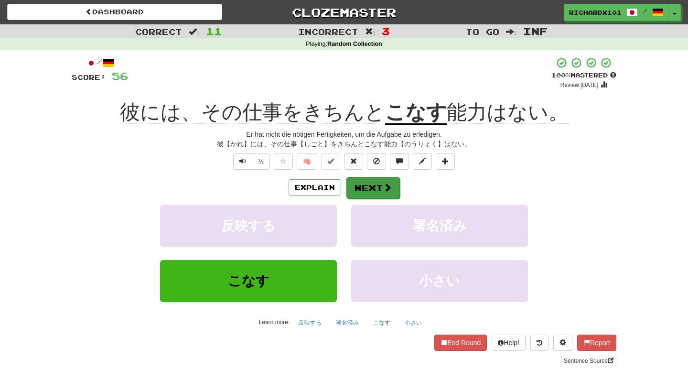
click at [372, 182] on button "Next" at bounding box center [372, 188] width 53 height 22
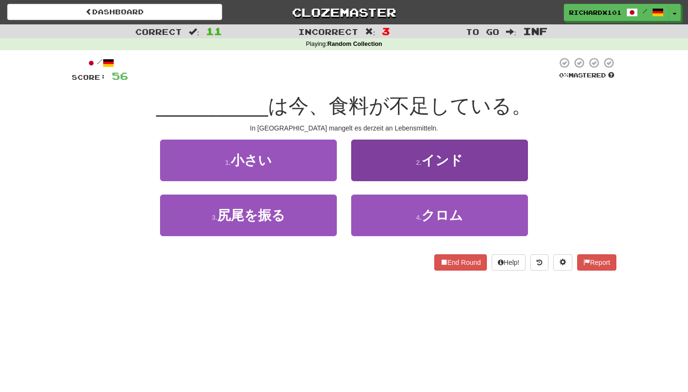
click at [394, 162] on button "2 . インド" at bounding box center [439, 160] width 177 height 42
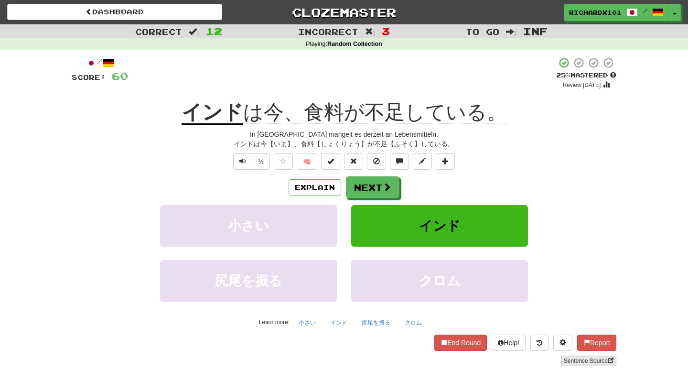
click at [583, 360] on link "Sentence Source" at bounding box center [588, 360] width 55 height 11
click at [331, 158] on span at bounding box center [330, 161] width 7 height 7
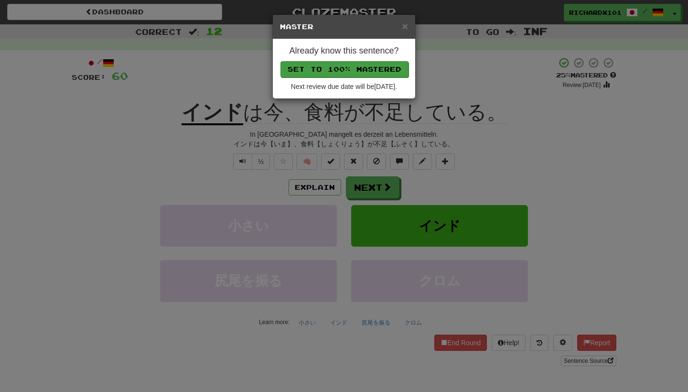
click at [342, 64] on button "Set to 100% Mastered" at bounding box center [344, 69] width 128 height 16
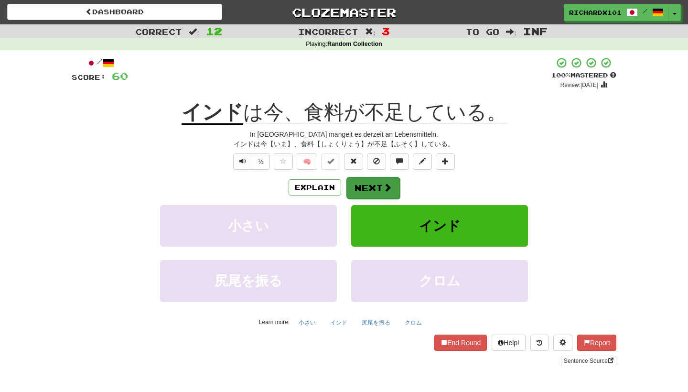
click at [368, 186] on button "Next" at bounding box center [372, 188] width 53 height 22
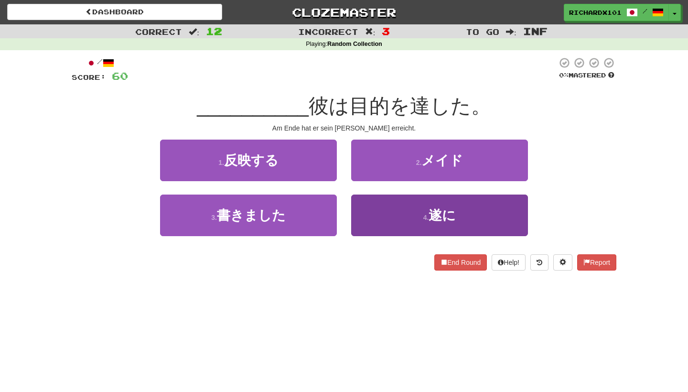
click at [380, 211] on button "4 . 遂に" at bounding box center [439, 215] width 177 height 42
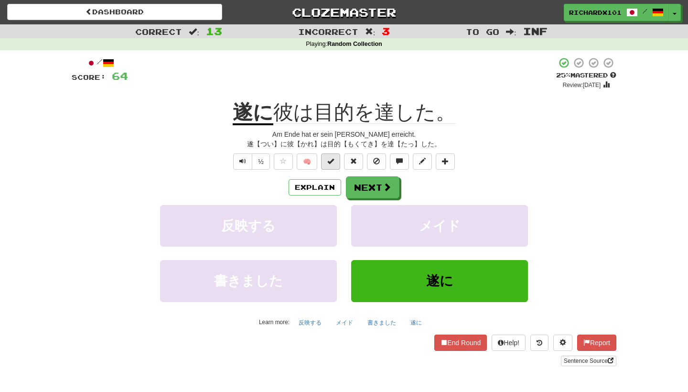
click at [330, 159] on span at bounding box center [330, 161] width 7 height 7
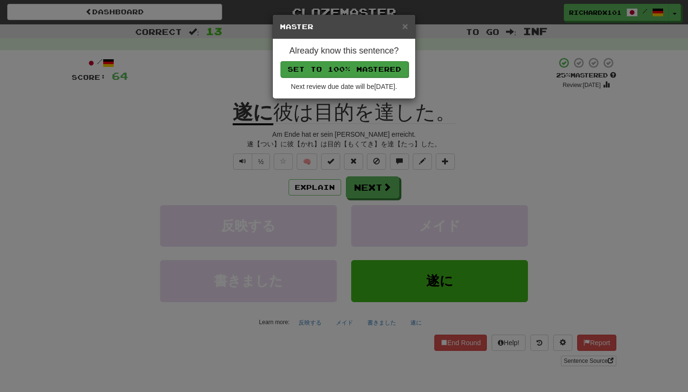
click at [355, 66] on button "Set to 100% Mastered" at bounding box center [344, 69] width 128 height 16
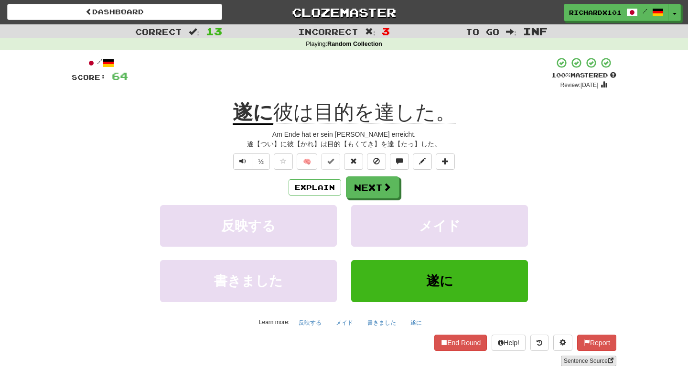
click at [582, 358] on link "Sentence Source" at bounding box center [588, 360] width 55 height 11
click at [452, 164] on button at bounding box center [445, 161] width 19 height 16
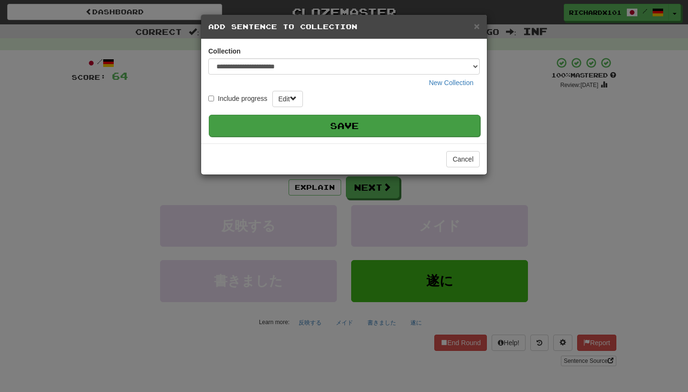
click at [415, 131] on button "Save" at bounding box center [344, 126] width 271 height 22
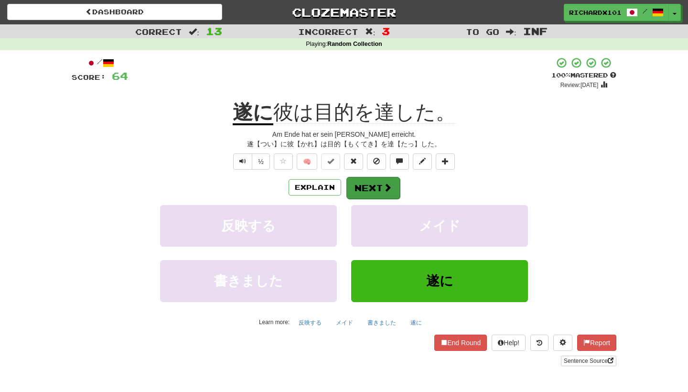
click at [358, 181] on button "Next" at bounding box center [372, 188] width 53 height 22
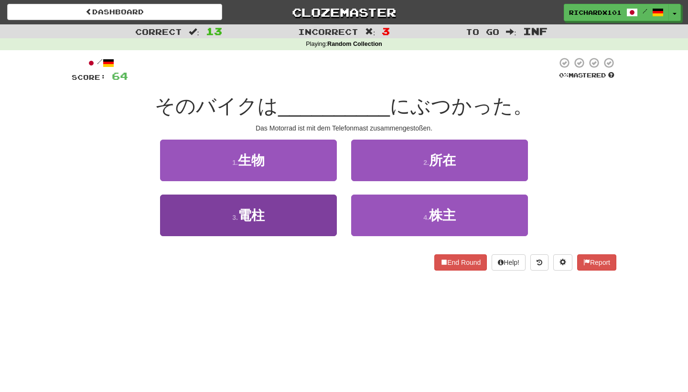
click at [325, 206] on button "3 . 電柱" at bounding box center [248, 215] width 177 height 42
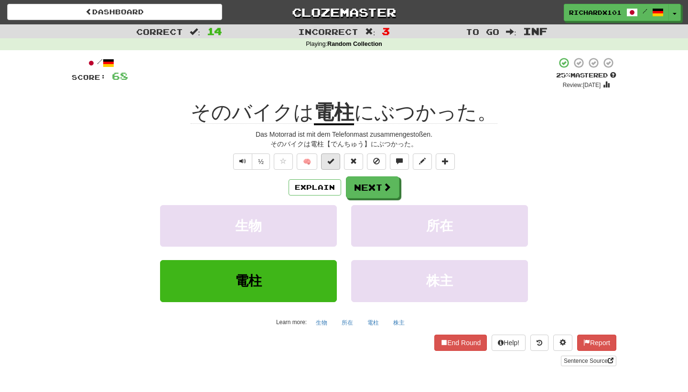
click at [329, 158] on span at bounding box center [330, 161] width 7 height 7
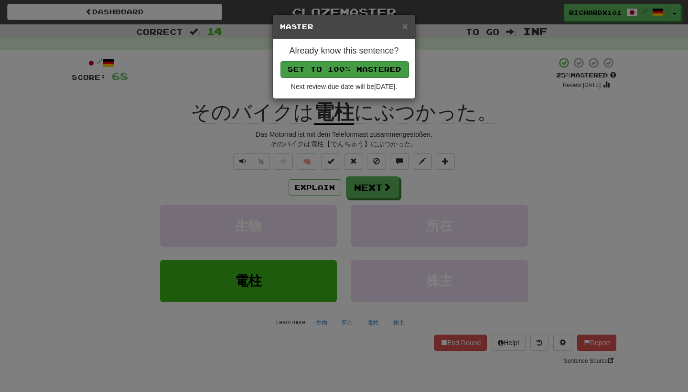
click at [359, 66] on button "Set to 100% Mastered" at bounding box center [344, 69] width 128 height 16
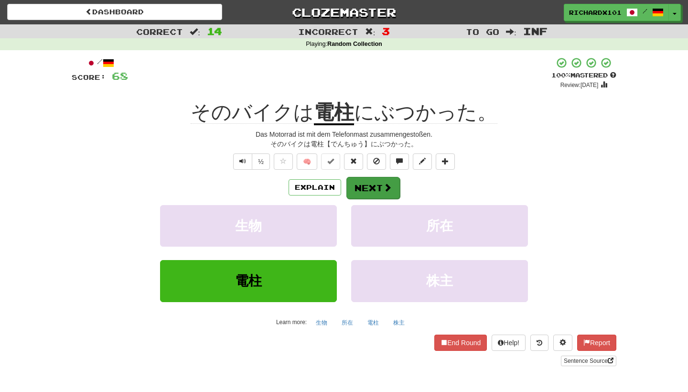
click at [368, 182] on button "Next" at bounding box center [372, 188] width 53 height 22
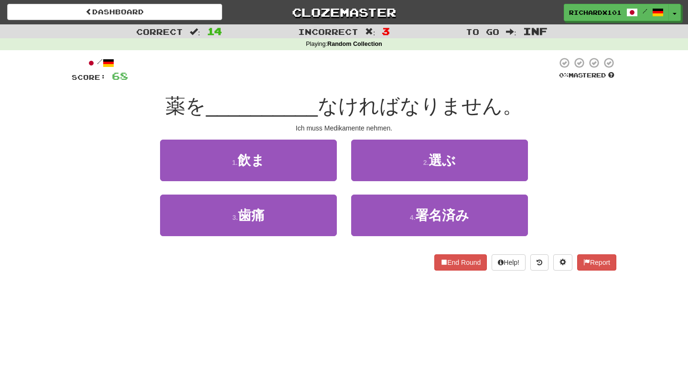
drag, startPoint x: 321, startPoint y: 165, endPoint x: 340, endPoint y: 305, distance: 140.7
click at [341, 305] on div "Dashboard Clozemaster RichardX101 / Toggle Dropdown Dashboard Leaderboard Activ…" at bounding box center [344, 196] width 688 height 392
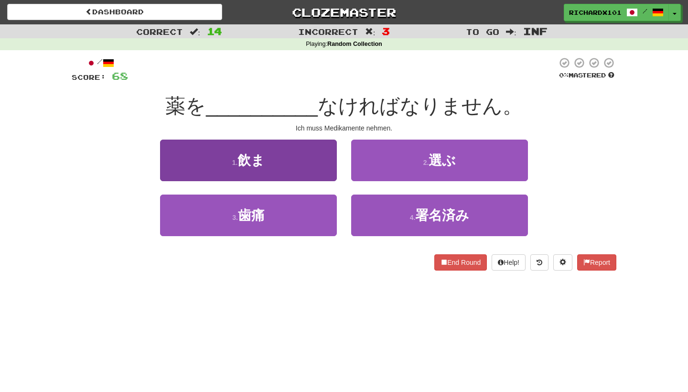
click at [317, 170] on button "1 . 飲ま" at bounding box center [248, 160] width 177 height 42
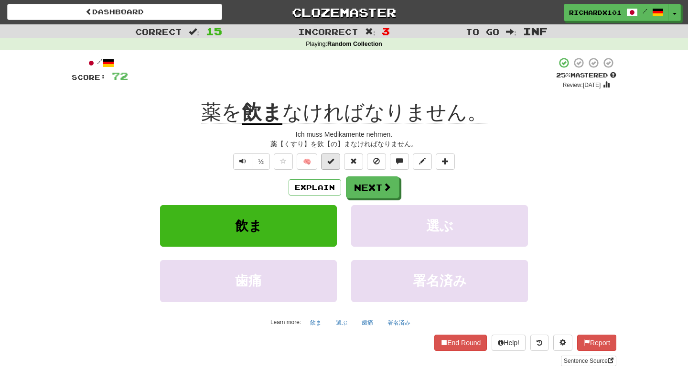
click at [333, 155] on button at bounding box center [330, 161] width 19 height 16
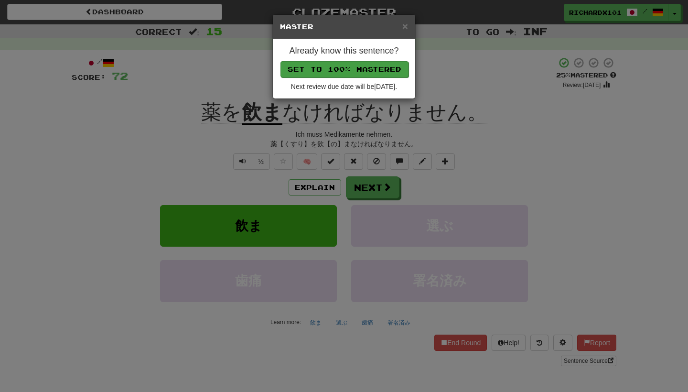
click at [365, 68] on button "Set to 100% Mastered" at bounding box center [344, 69] width 128 height 16
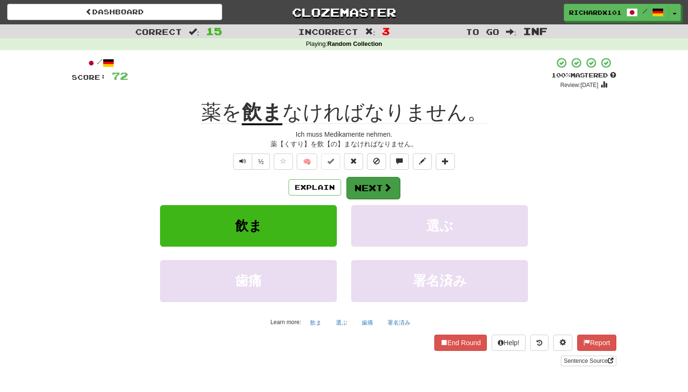
click at [372, 187] on button "Next" at bounding box center [372, 188] width 53 height 22
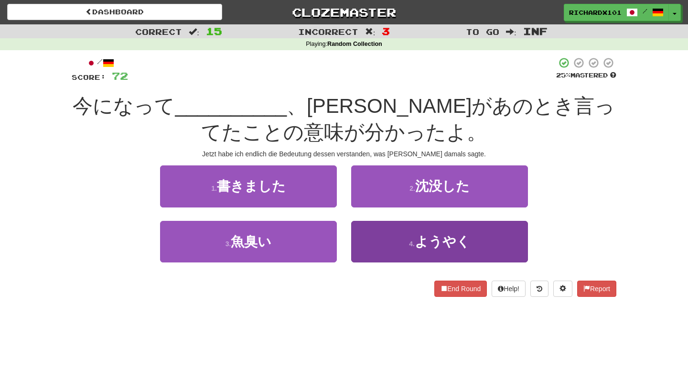
click at [388, 234] on button "4 . ようやく" at bounding box center [439, 242] width 177 height 42
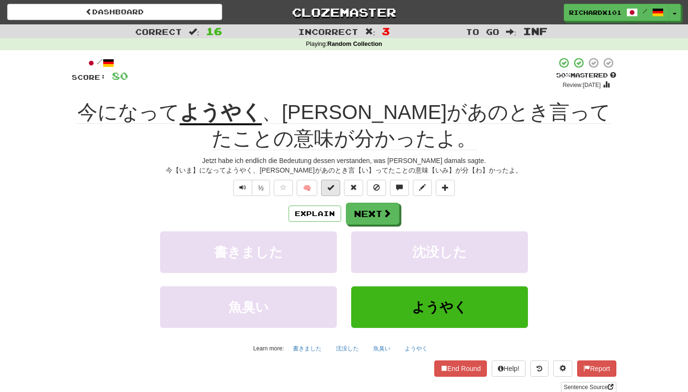
click at [332, 186] on span at bounding box center [330, 187] width 7 height 7
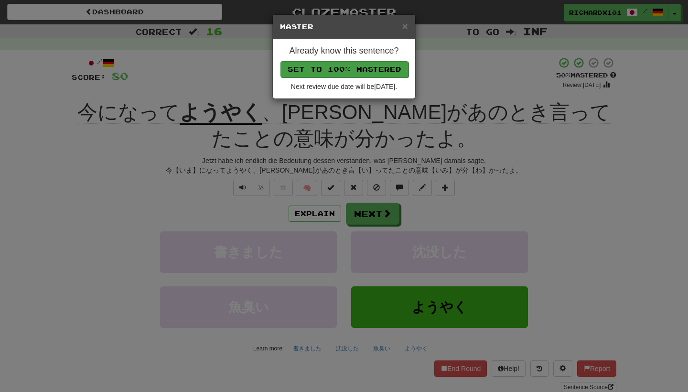
click at [382, 71] on button "Set to 100% Mastered" at bounding box center [344, 69] width 128 height 16
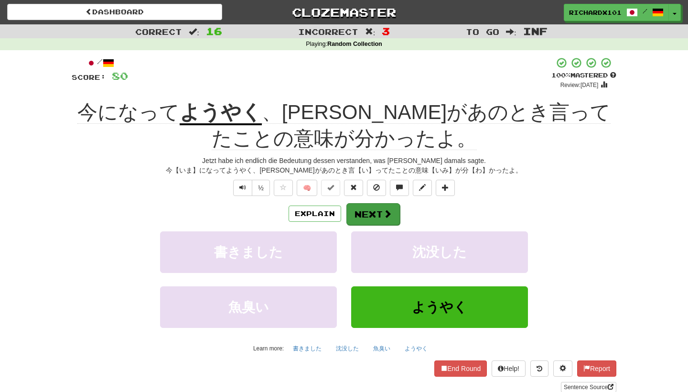
click at [358, 213] on button "Next" at bounding box center [372, 214] width 53 height 22
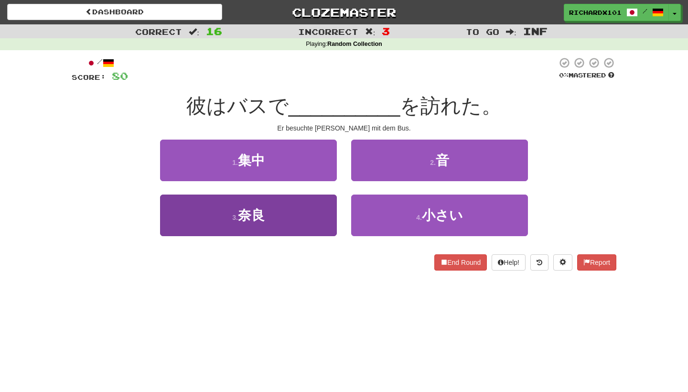
click at [315, 215] on button "3 . 奈良" at bounding box center [248, 215] width 177 height 42
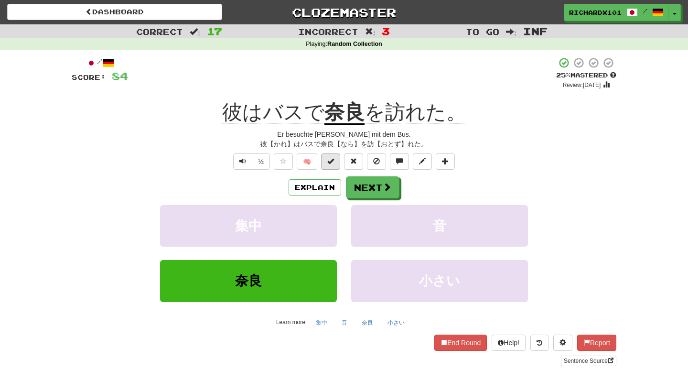
click at [337, 163] on button at bounding box center [330, 161] width 19 height 16
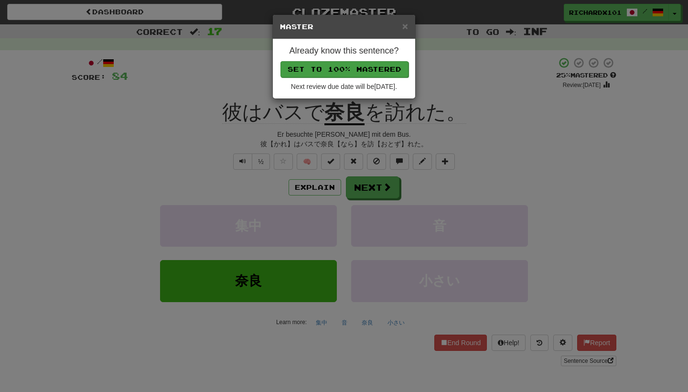
click at [380, 67] on button "Set to 100% Mastered" at bounding box center [344, 69] width 128 height 16
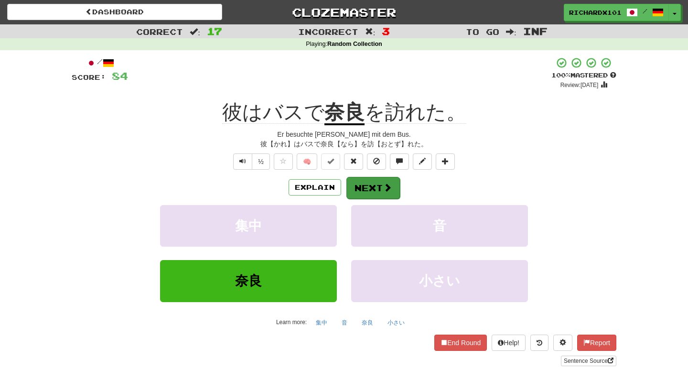
click at [390, 183] on span at bounding box center [387, 187] width 9 height 9
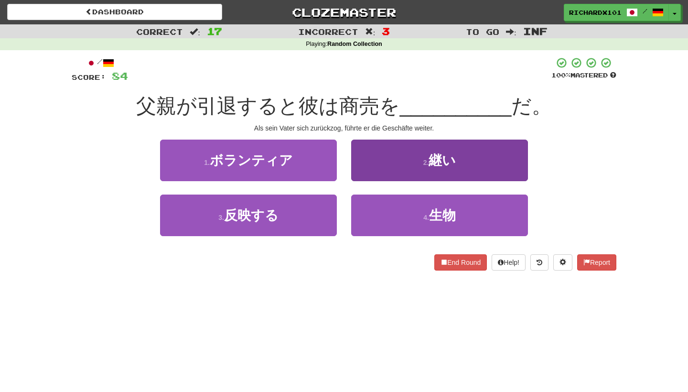
click at [419, 151] on button "2 . 継い" at bounding box center [439, 160] width 177 height 42
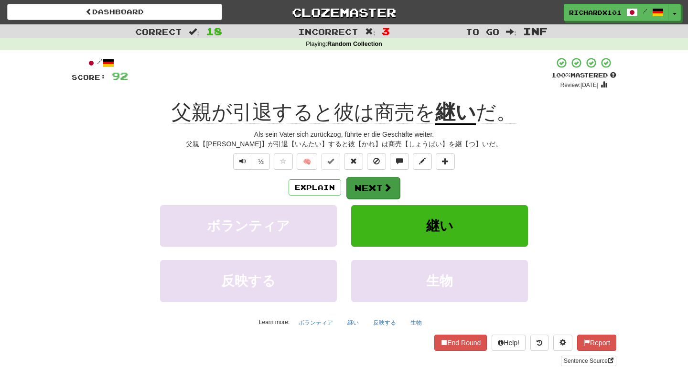
click at [370, 181] on button "Next" at bounding box center [372, 188] width 53 height 22
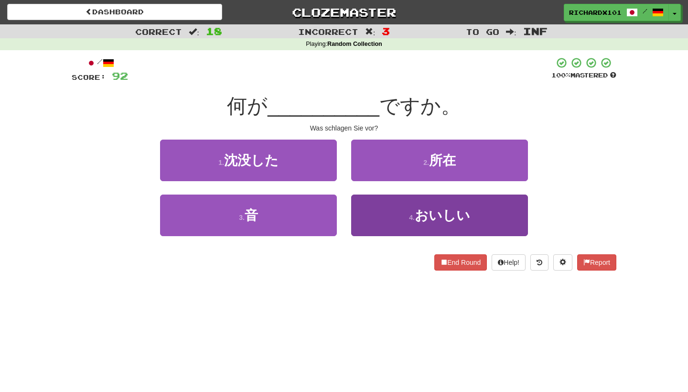
click at [389, 202] on button "4 . おいしい" at bounding box center [439, 215] width 177 height 42
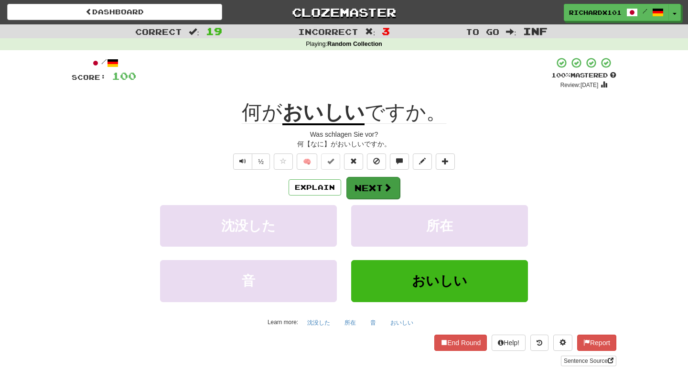
click at [368, 184] on button "Next" at bounding box center [372, 188] width 53 height 22
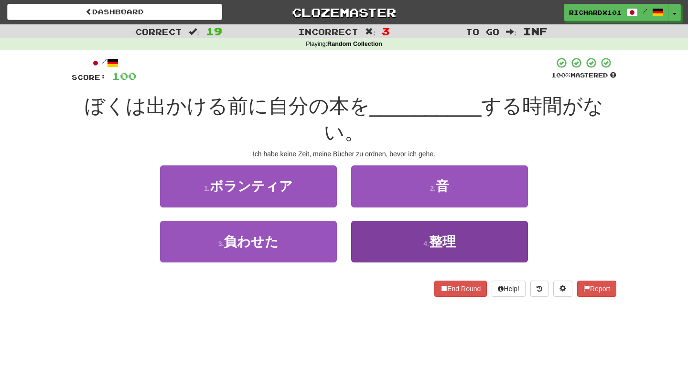
click at [385, 221] on button "4 . 整理" at bounding box center [439, 242] width 177 height 42
